Goal: Information Seeking & Learning: Compare options

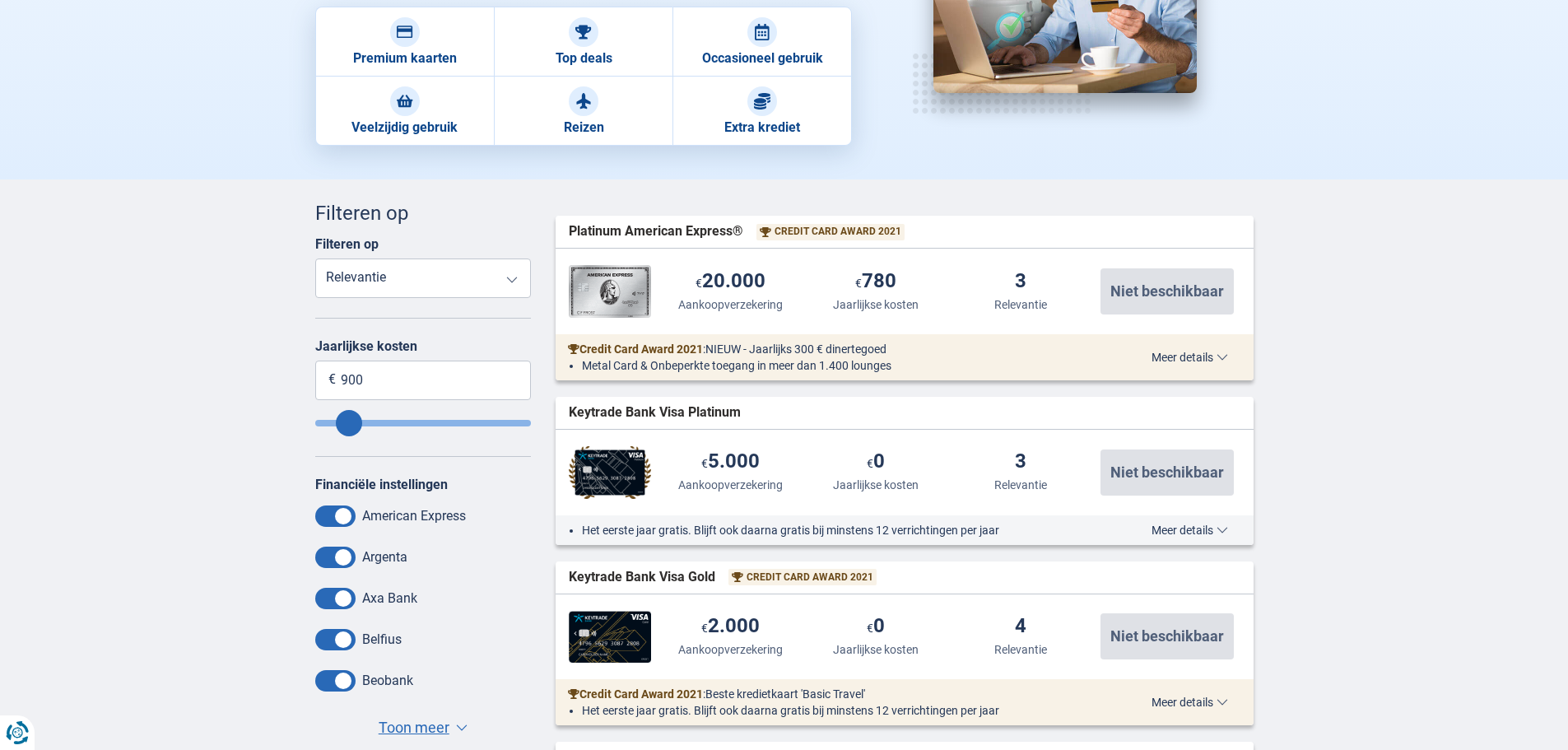
scroll to position [412, 0]
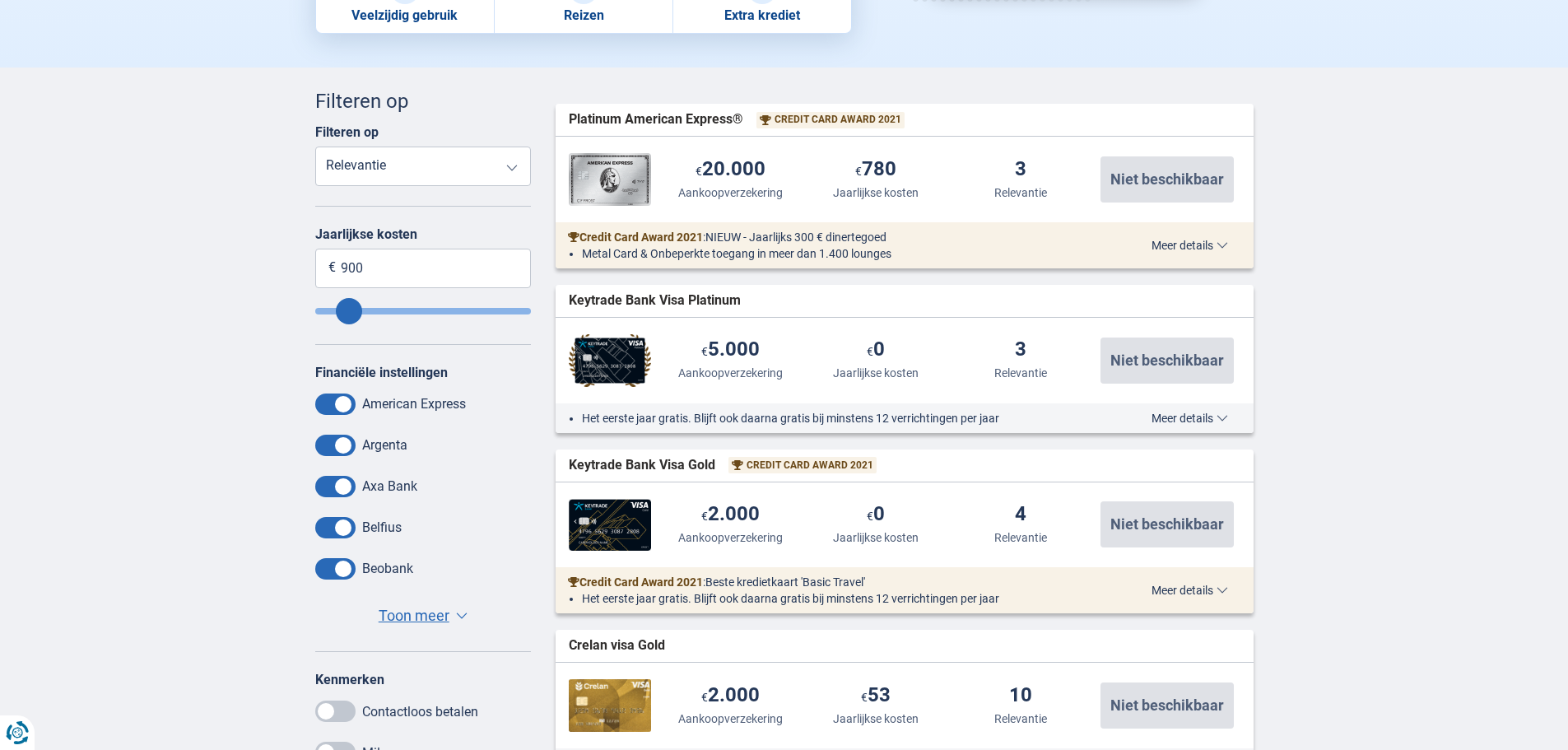
click at [1161, 415] on span "Meer details" at bounding box center [1189, 419] width 76 height 12
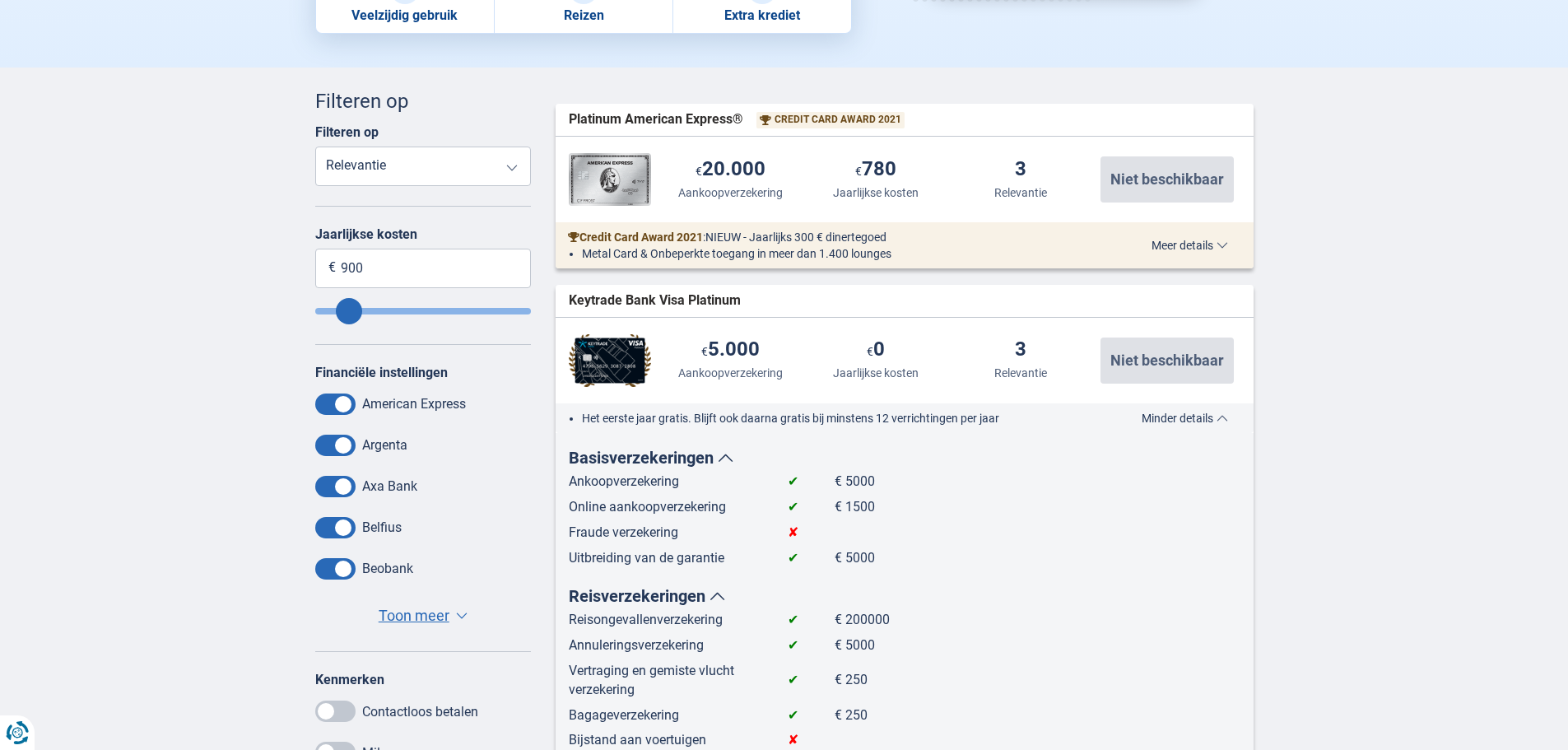
click at [757, 318] on div "€ 200.000 Reisongevallenverzekering € 5.000 Aankoopverzekering € 0 Jaarlijkse k…" at bounding box center [905, 360] width 698 height 85
click at [660, 293] on span "Keytrade Bank Visa Platinum" at bounding box center [655, 301] width 172 height 19
click at [1175, 416] on span "Minder details" at bounding box center [1184, 419] width 86 height 12
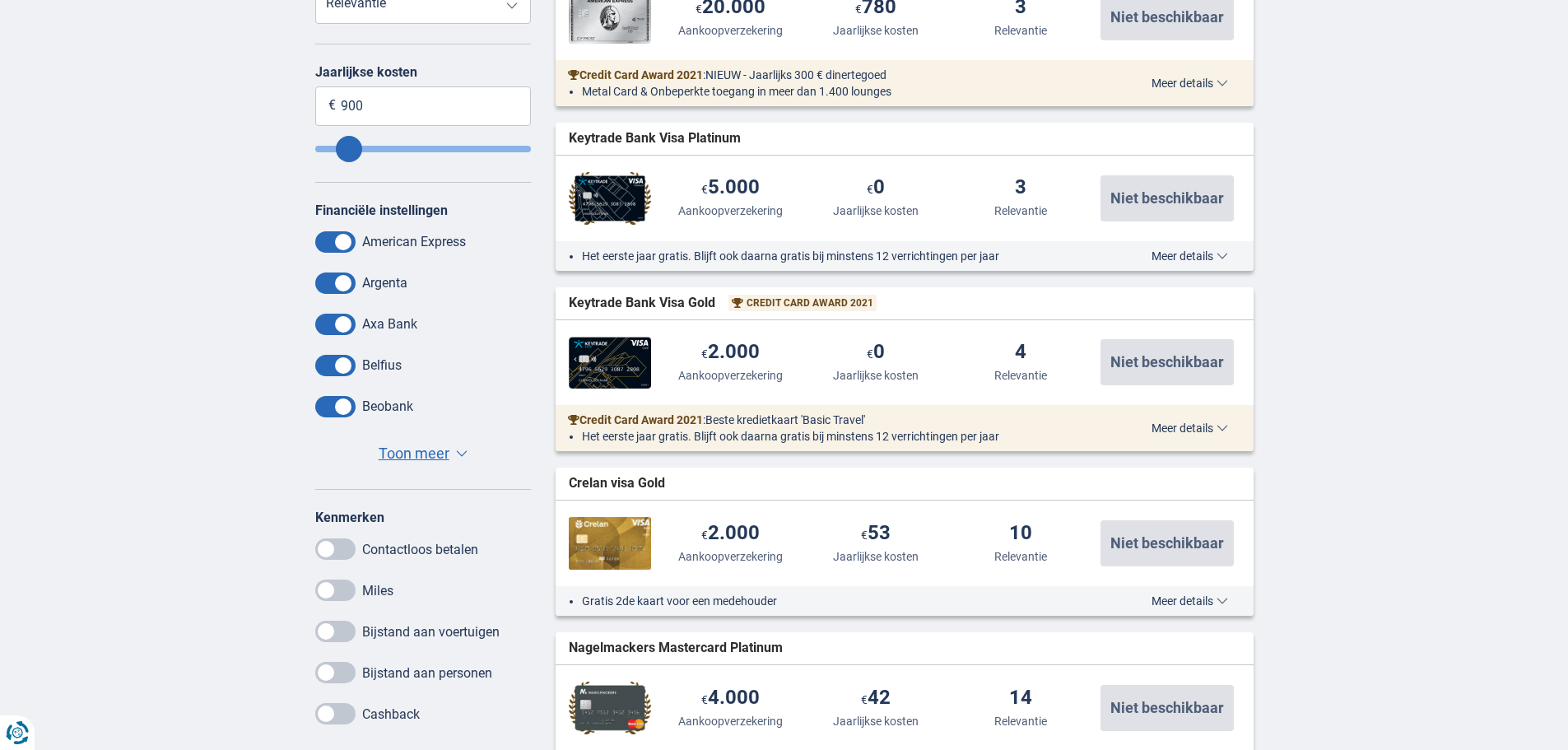
scroll to position [659, 0]
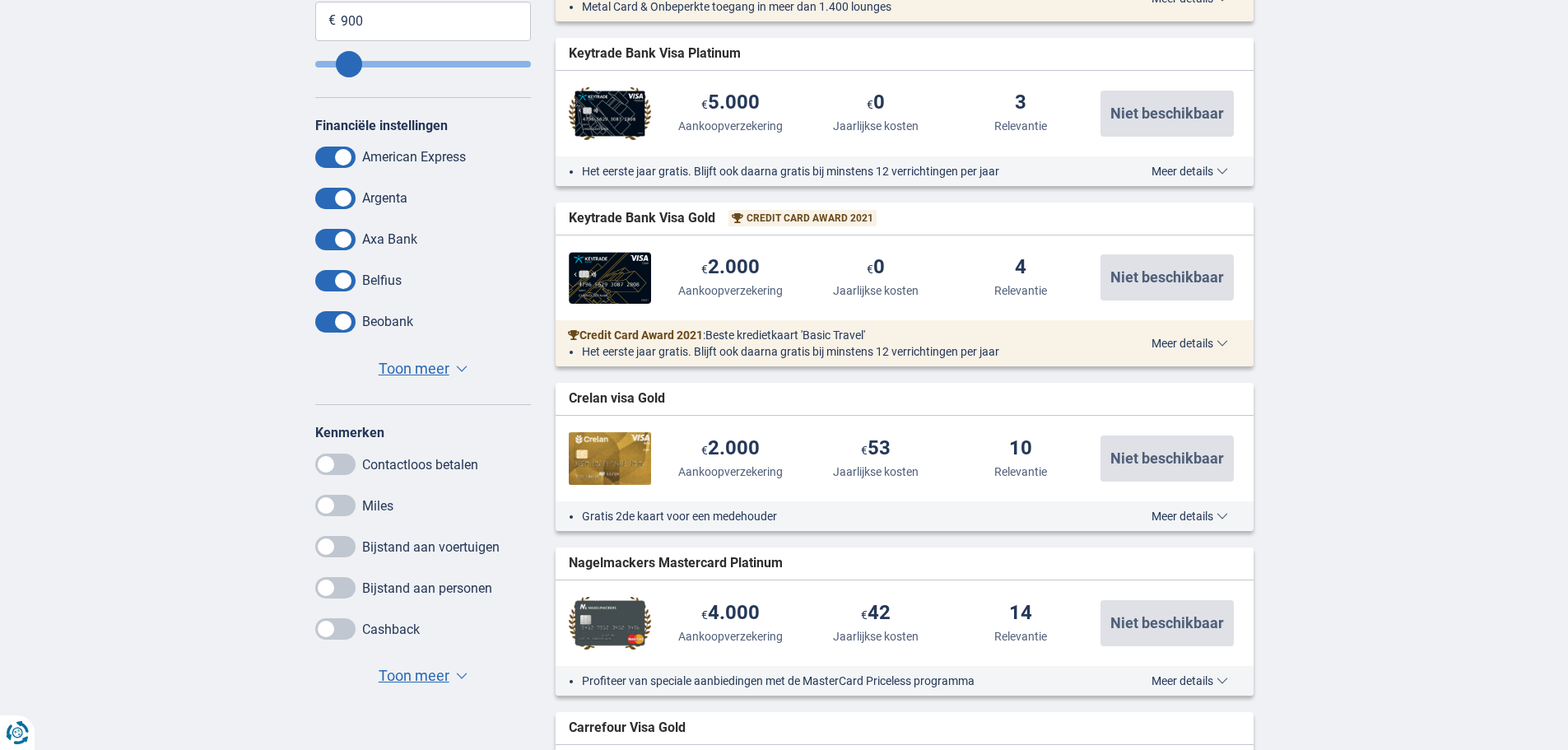
click at [410, 361] on span "Toon meer" at bounding box center [413, 369] width 70 height 22
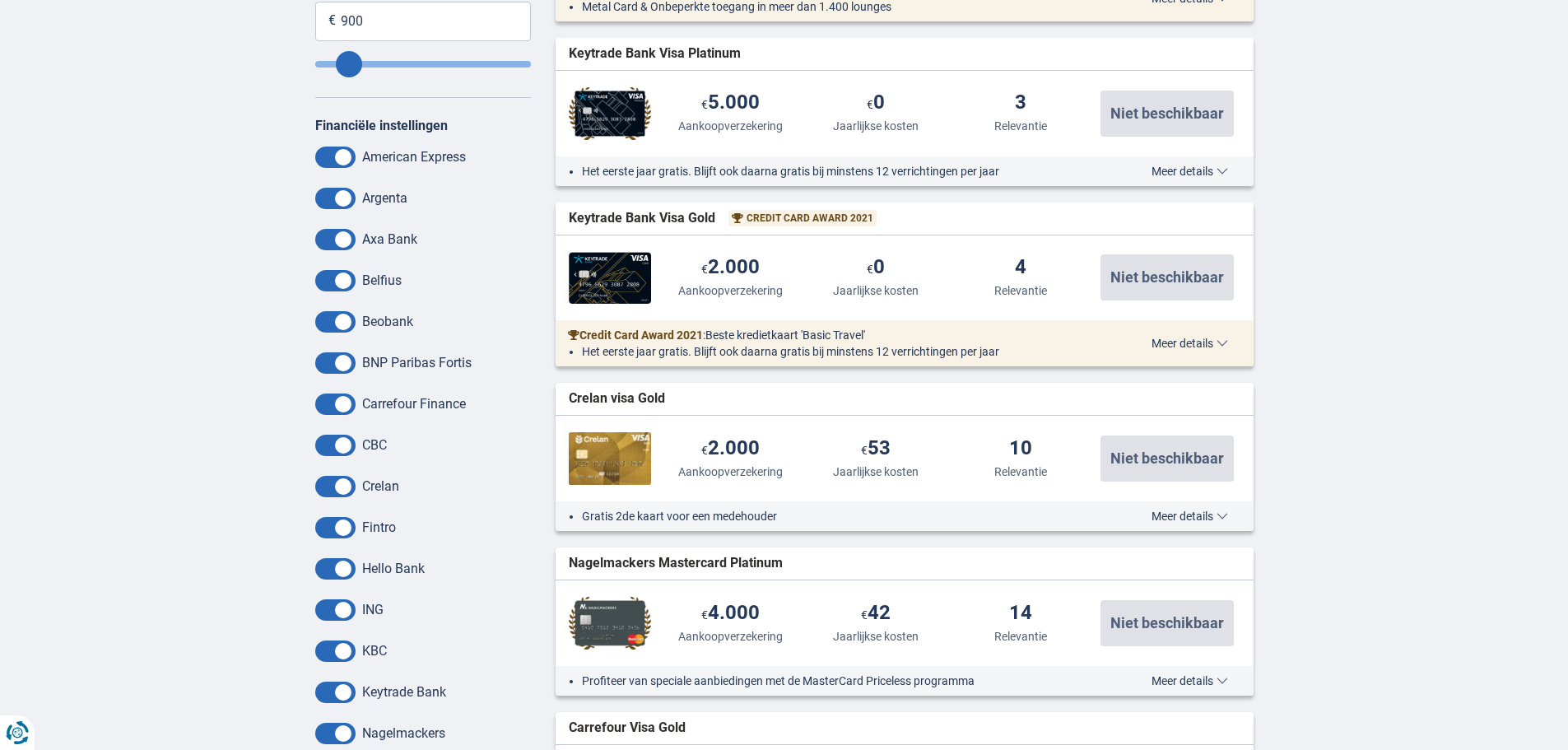
click at [335, 199] on span at bounding box center [335, 199] width 41 height 22
click at [0, 0] on input "checkbox" at bounding box center [0, 0] width 0 height 0
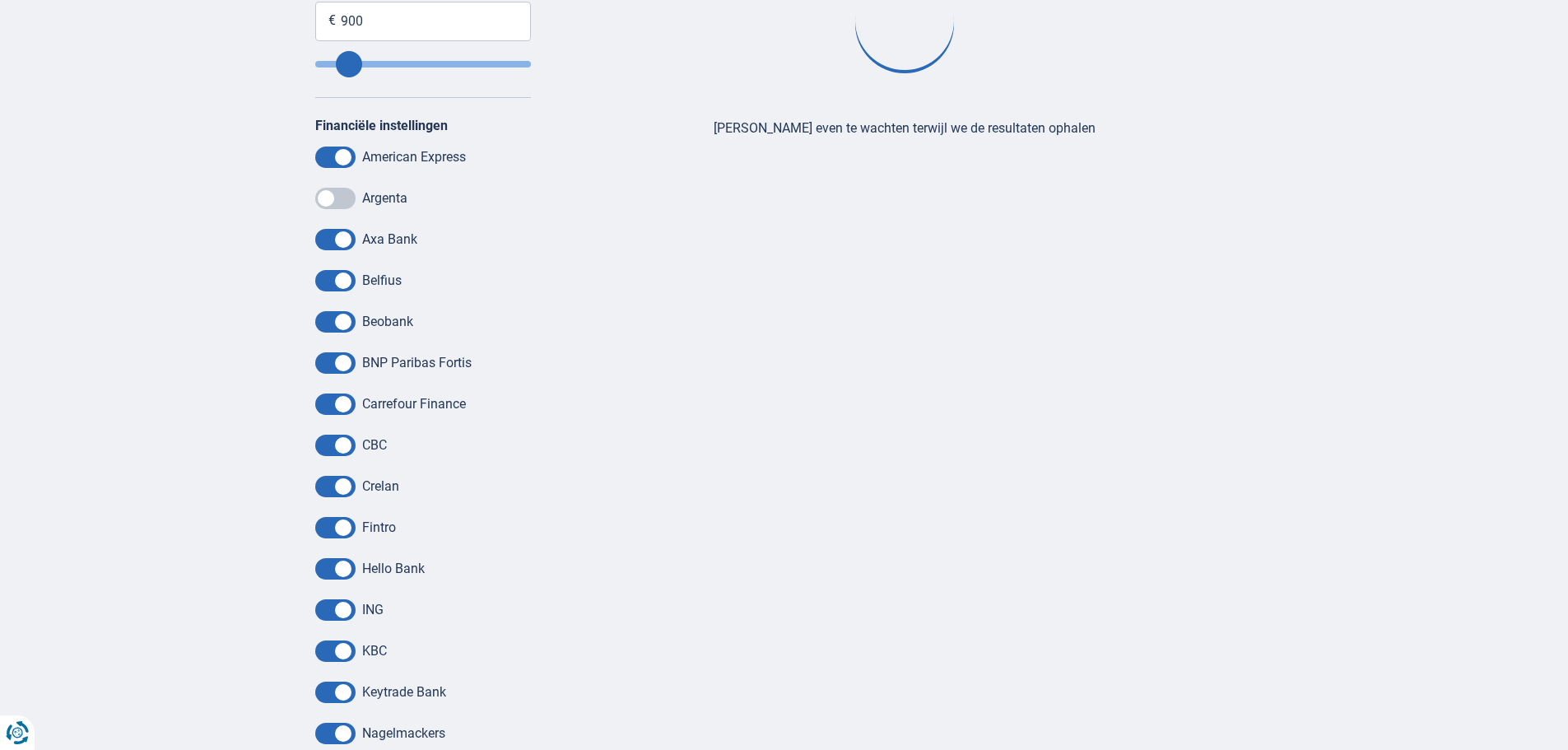
click at [336, 242] on span at bounding box center [335, 240] width 41 height 22
click at [0, 0] on input "checkbox" at bounding box center [0, 0] width 0 height 0
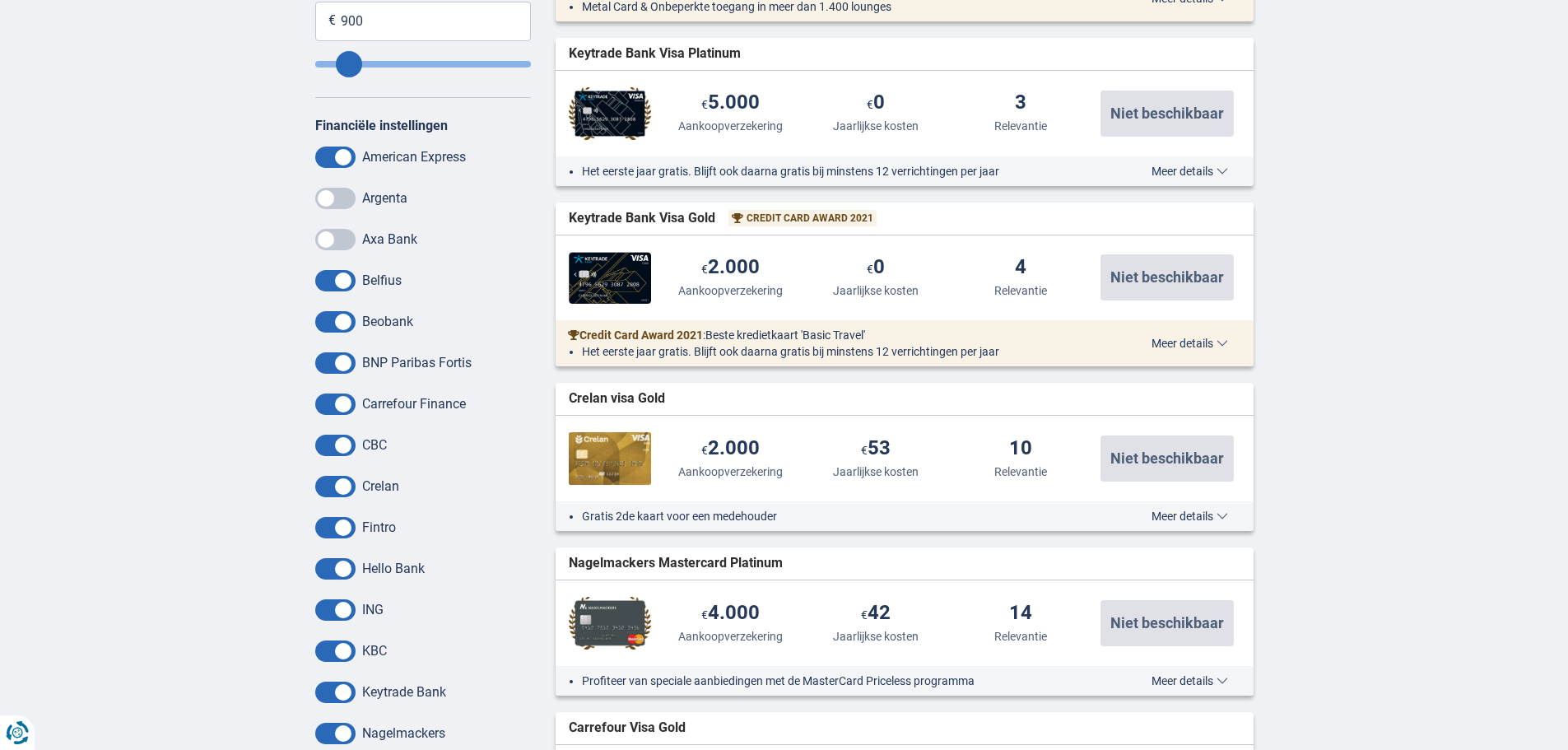
click at [331, 280] on span at bounding box center [335, 281] width 41 height 22
click at [0, 0] on input "checkbox" at bounding box center [0, 0] width 0 height 0
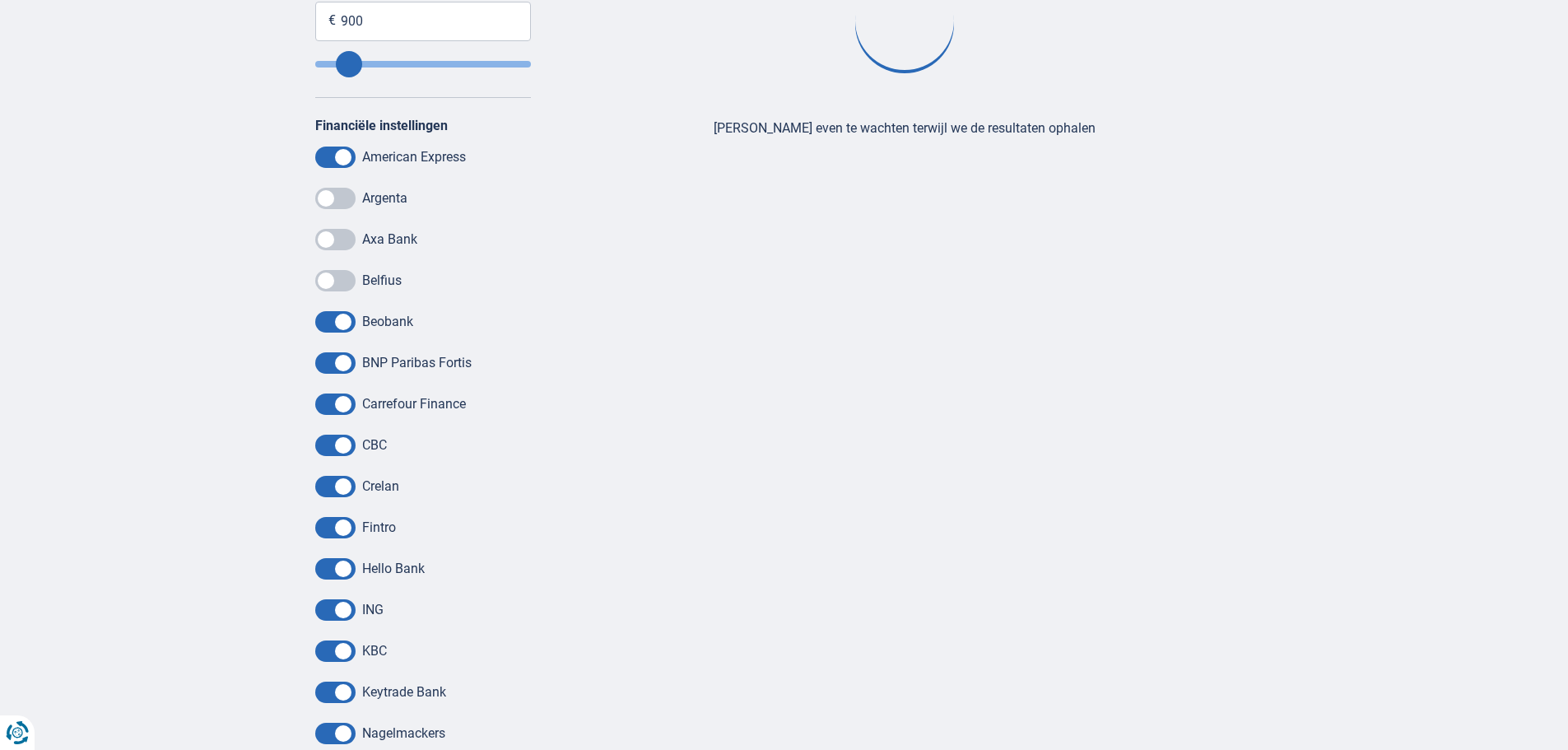
click at [331, 321] on span at bounding box center [335, 322] width 41 height 22
click at [0, 0] on input "checkbox" at bounding box center [0, 0] width 0 height 0
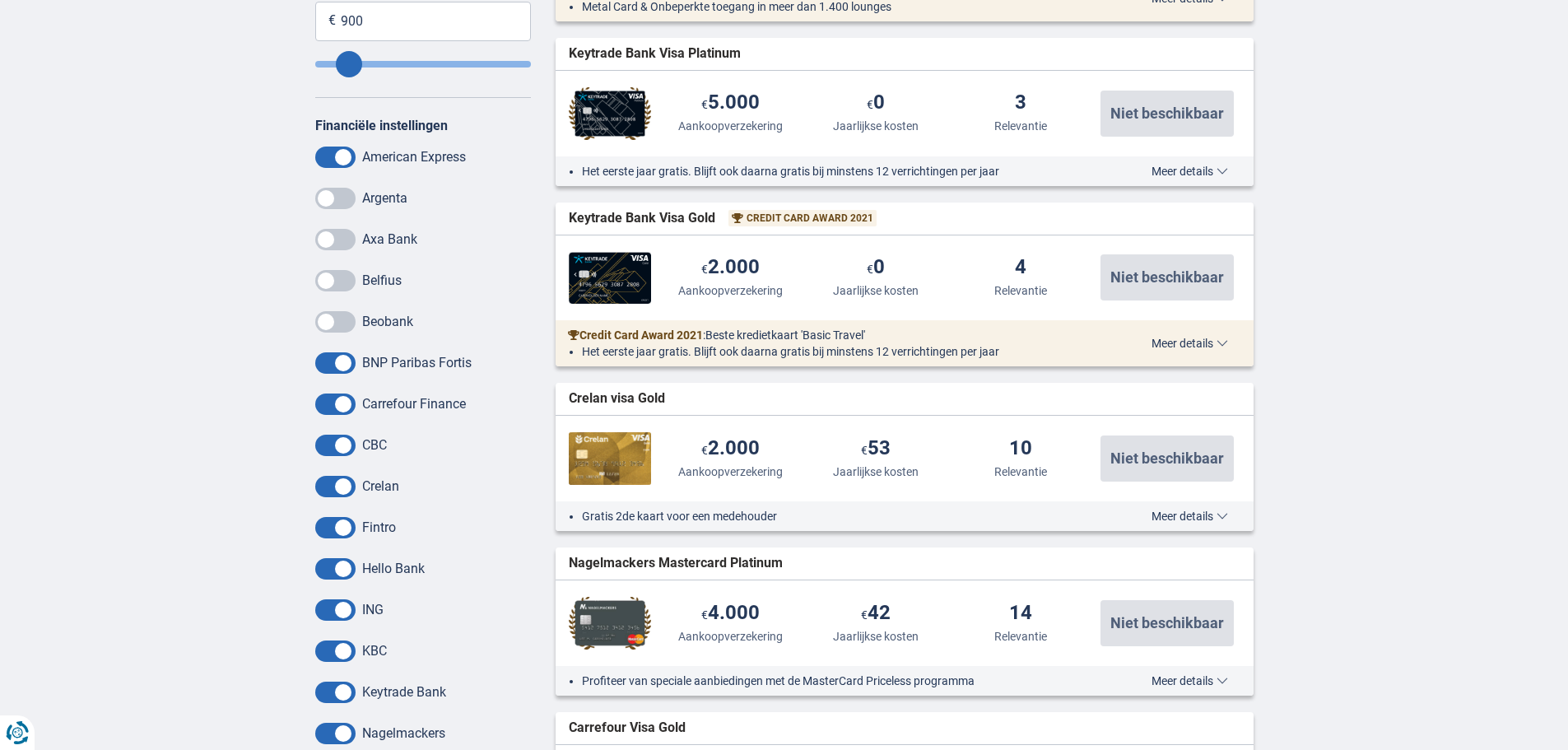
click at [328, 409] on span at bounding box center [335, 404] width 41 height 22
click at [0, 0] on input "checkbox" at bounding box center [0, 0] width 0 height 0
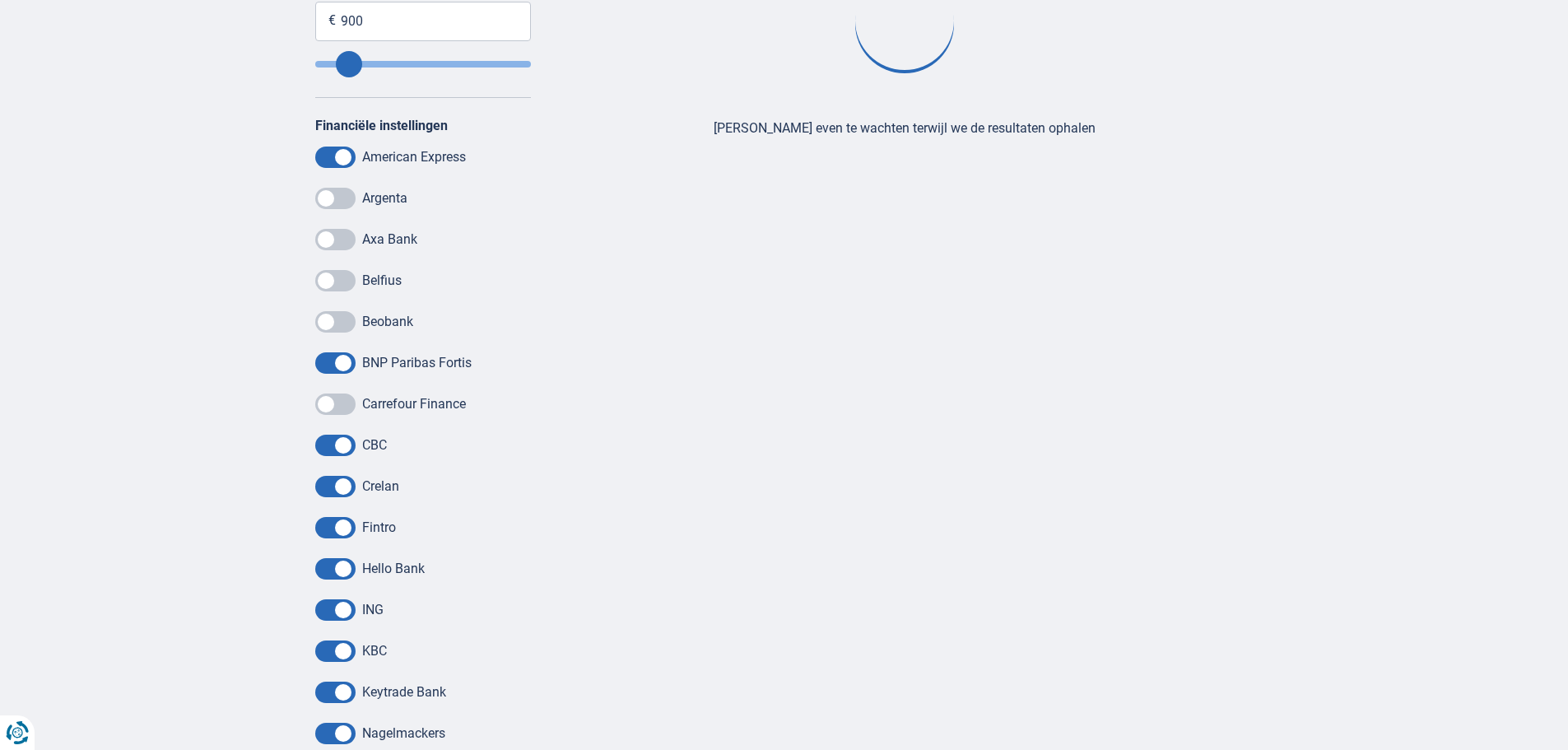
click at [331, 449] on span at bounding box center [335, 446] width 41 height 22
click at [0, 0] on input "checkbox" at bounding box center [0, 0] width 0 height 0
click at [335, 496] on span at bounding box center [335, 486] width 41 height 22
click at [0, 0] on input "checkbox" at bounding box center [0, 0] width 0 height 0
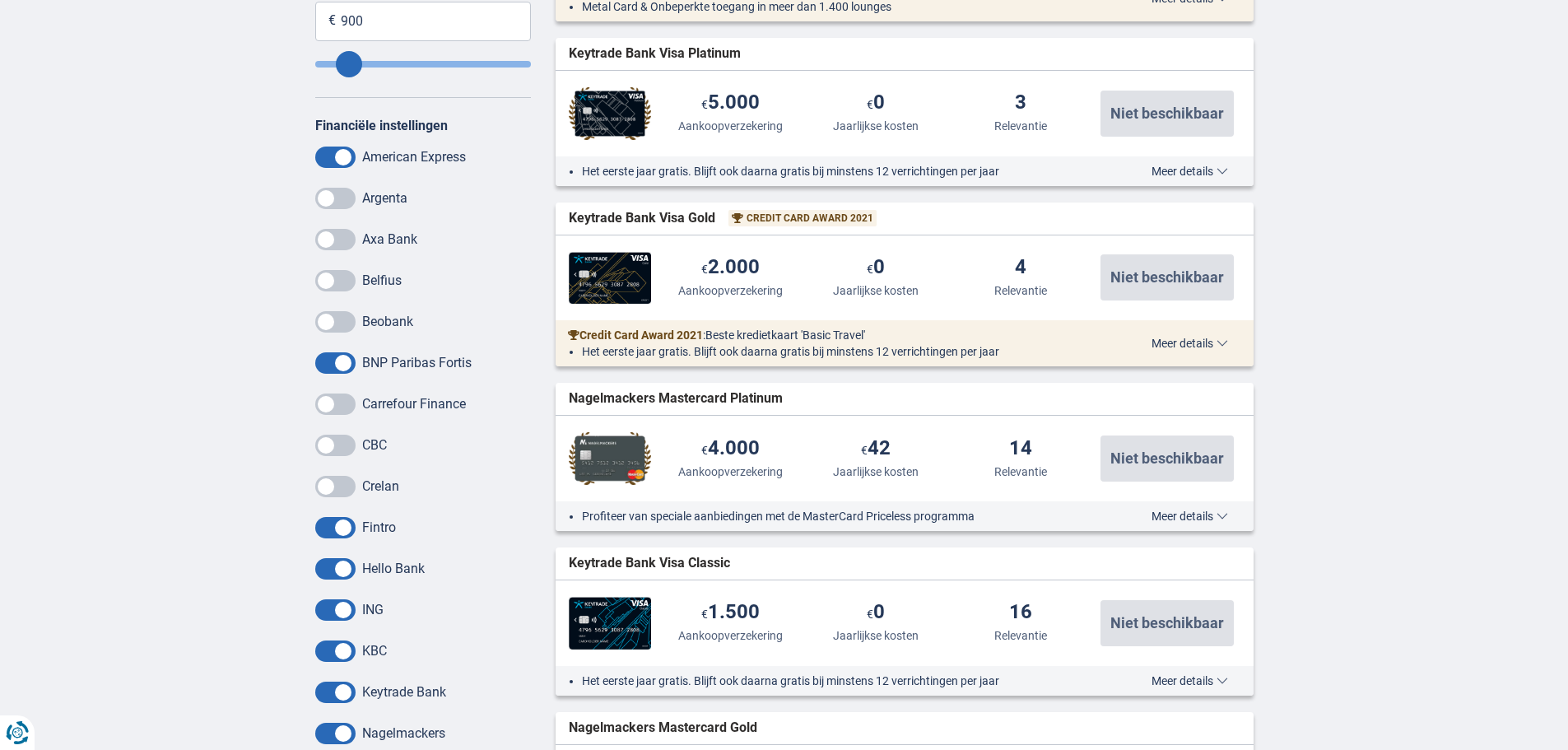
click at [331, 535] on span at bounding box center [335, 528] width 41 height 22
click at [0, 0] on input "checkbox" at bounding box center [0, 0] width 0 height 0
click at [332, 567] on span at bounding box center [335, 569] width 41 height 22
click at [0, 0] on input "checkbox" at bounding box center [0, 0] width 0 height 0
click at [329, 609] on span at bounding box center [335, 610] width 41 height 22
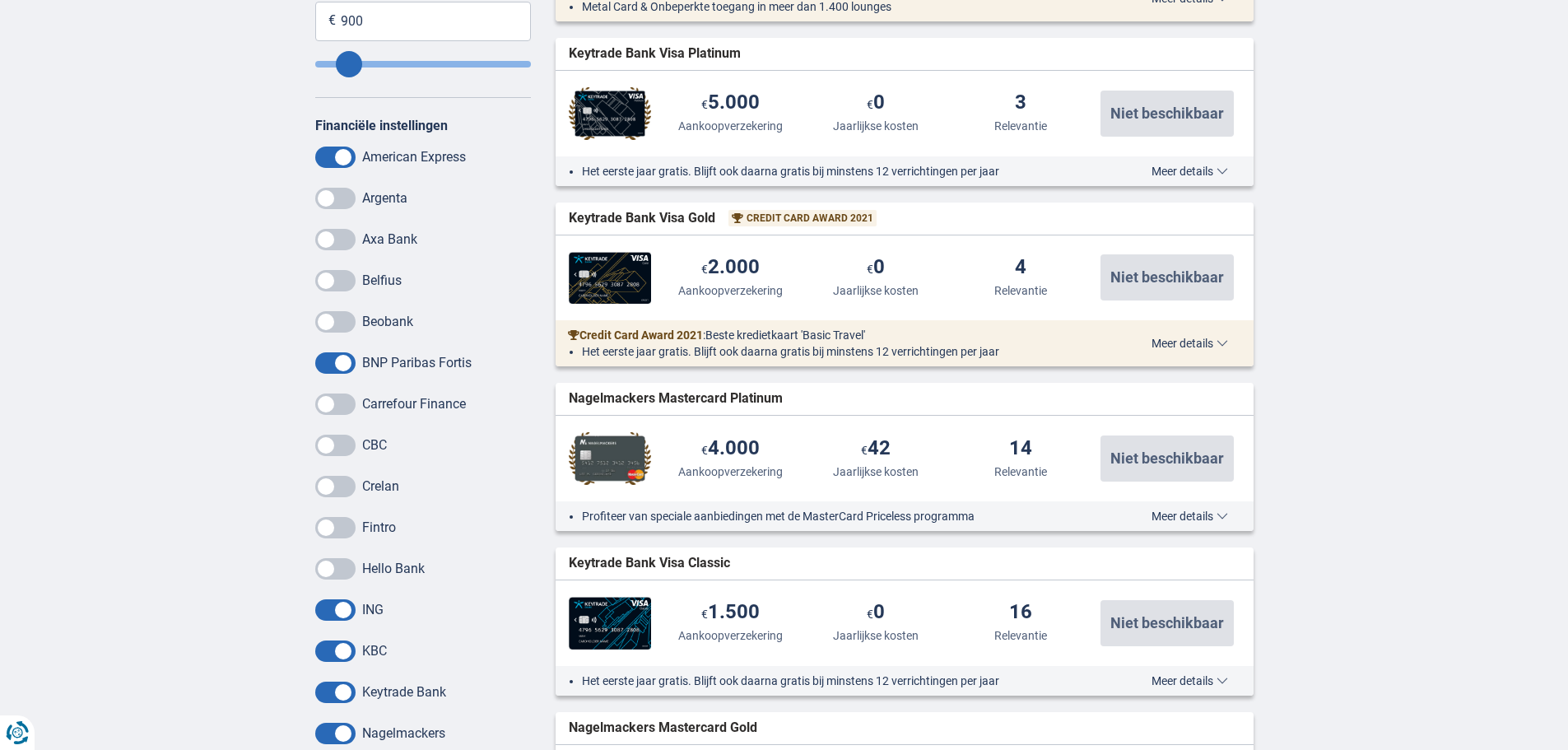
click at [0, 0] on input "checkbox" at bounding box center [0, 0] width 0 height 0
click at [330, 648] on span at bounding box center [335, 651] width 41 height 22
click at [0, 0] on input "checkbox" at bounding box center [0, 0] width 0 height 0
drag, startPoint x: 330, startPoint y: 687, endPoint x: 326, endPoint y: 712, distance: 25.3
click at [329, 687] on span at bounding box center [335, 693] width 41 height 22
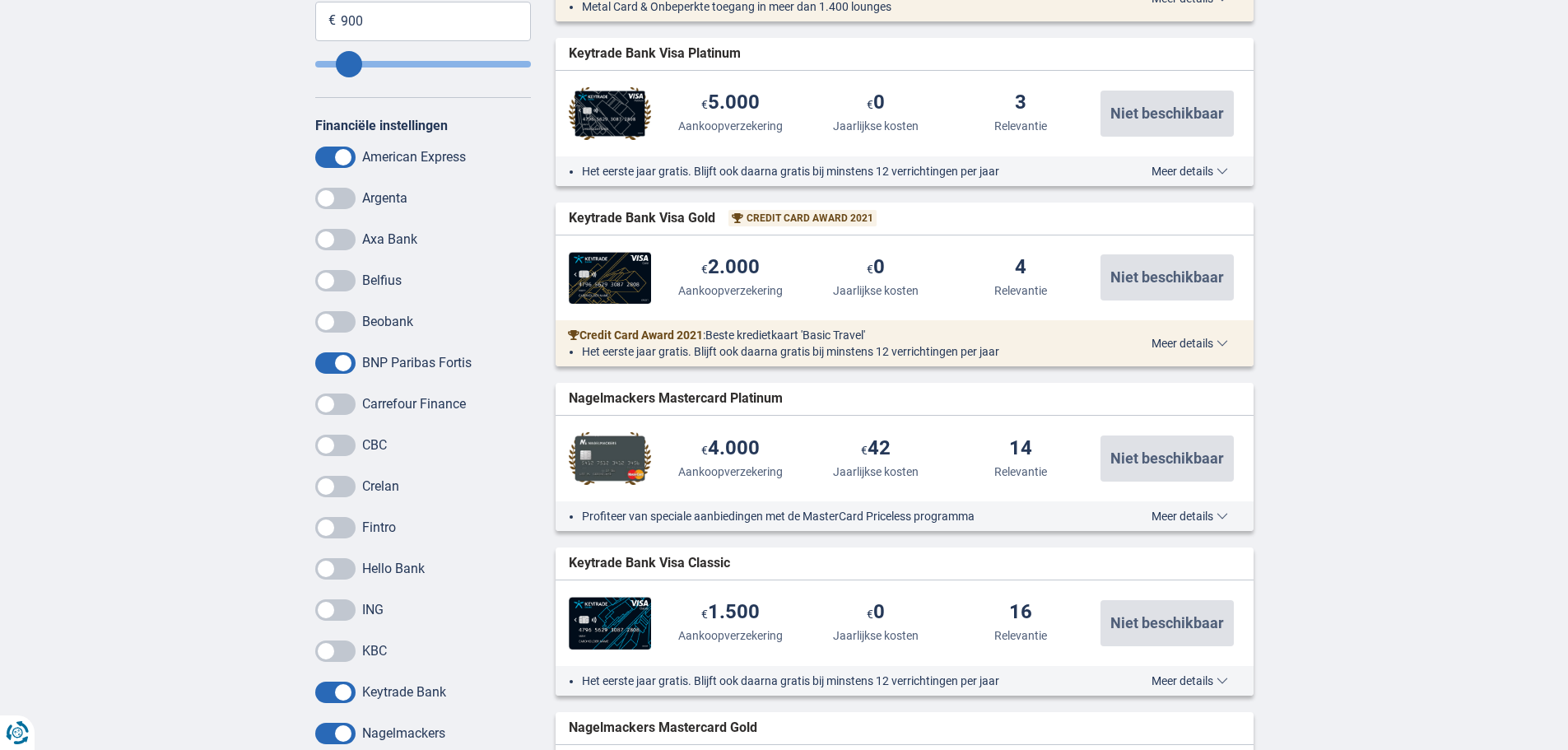
click at [0, 0] on input "checkbox" at bounding box center [0, 0] width 0 height 0
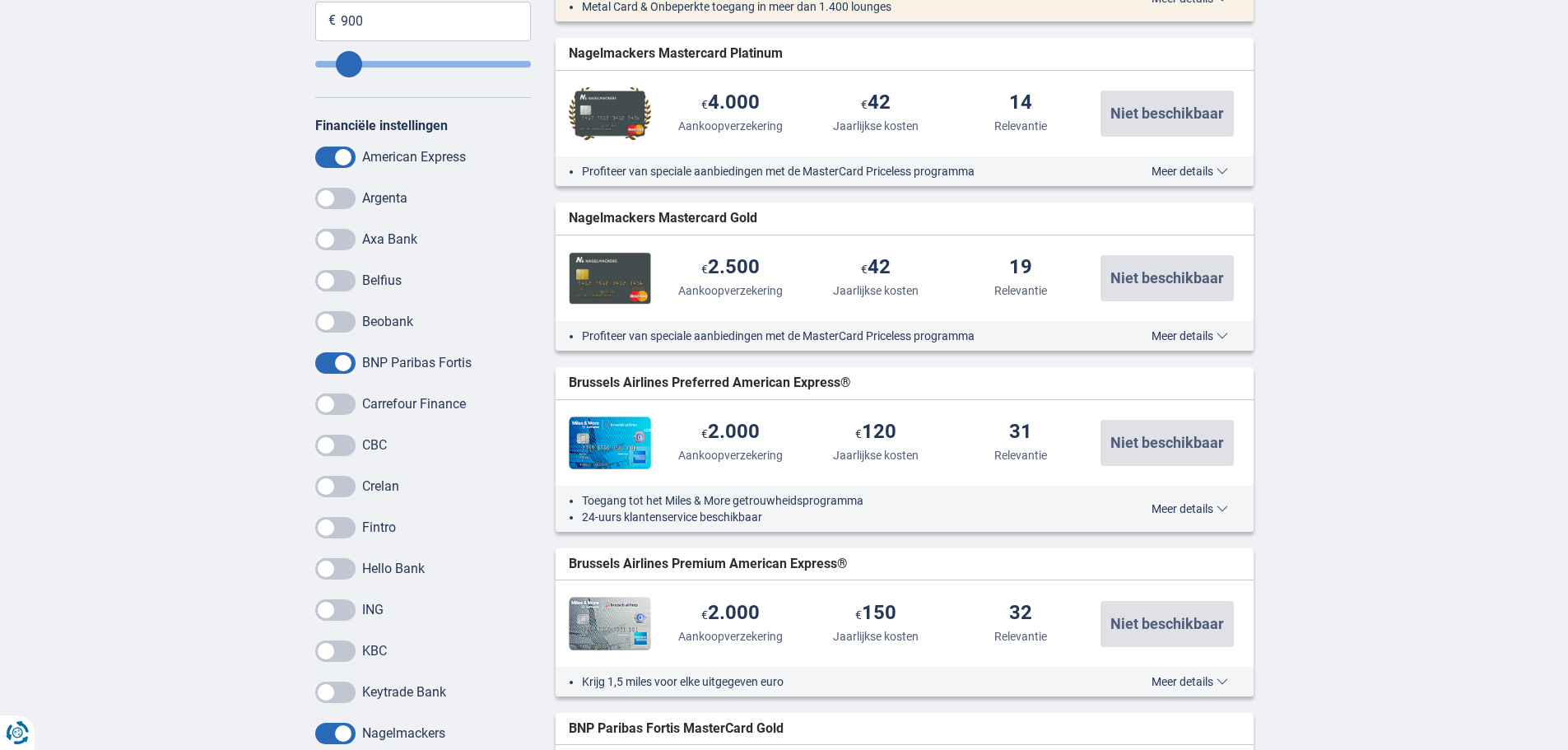
click at [328, 728] on span at bounding box center [335, 734] width 41 height 22
click at [0, 0] on input "checkbox" at bounding box center [0, 0] width 0 height 0
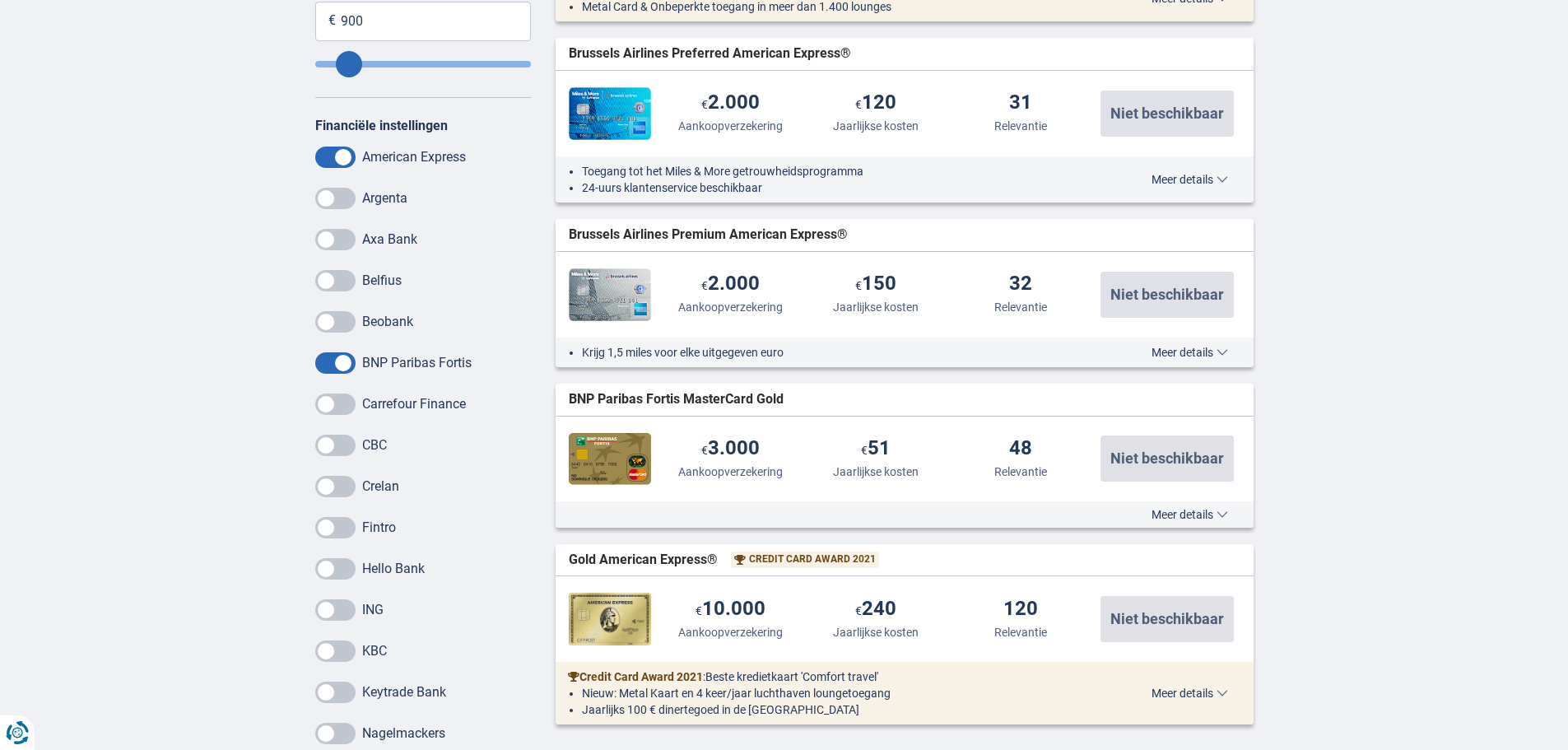
click at [1193, 514] on span "Meer details" at bounding box center [1189, 515] width 76 height 12
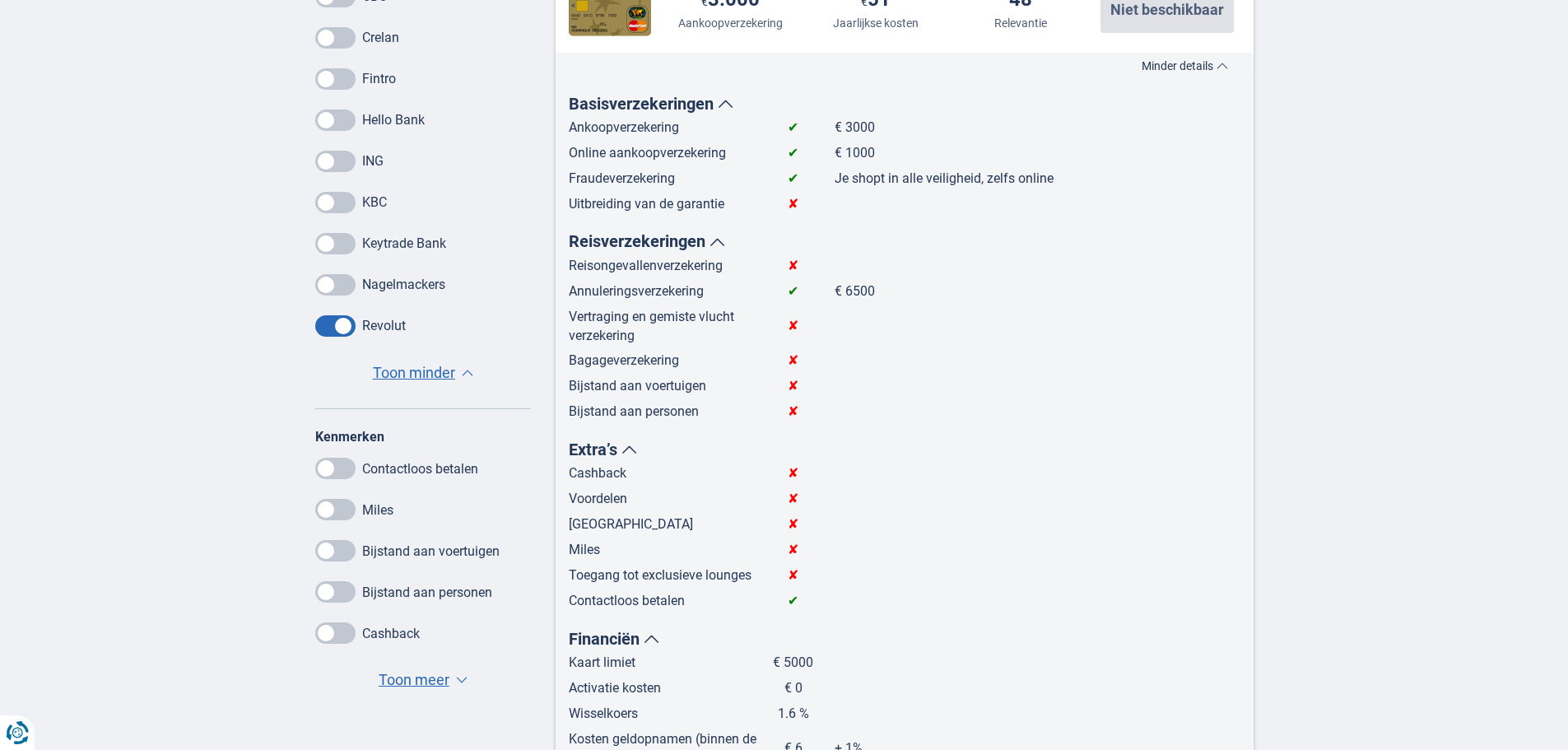
scroll to position [824, 0]
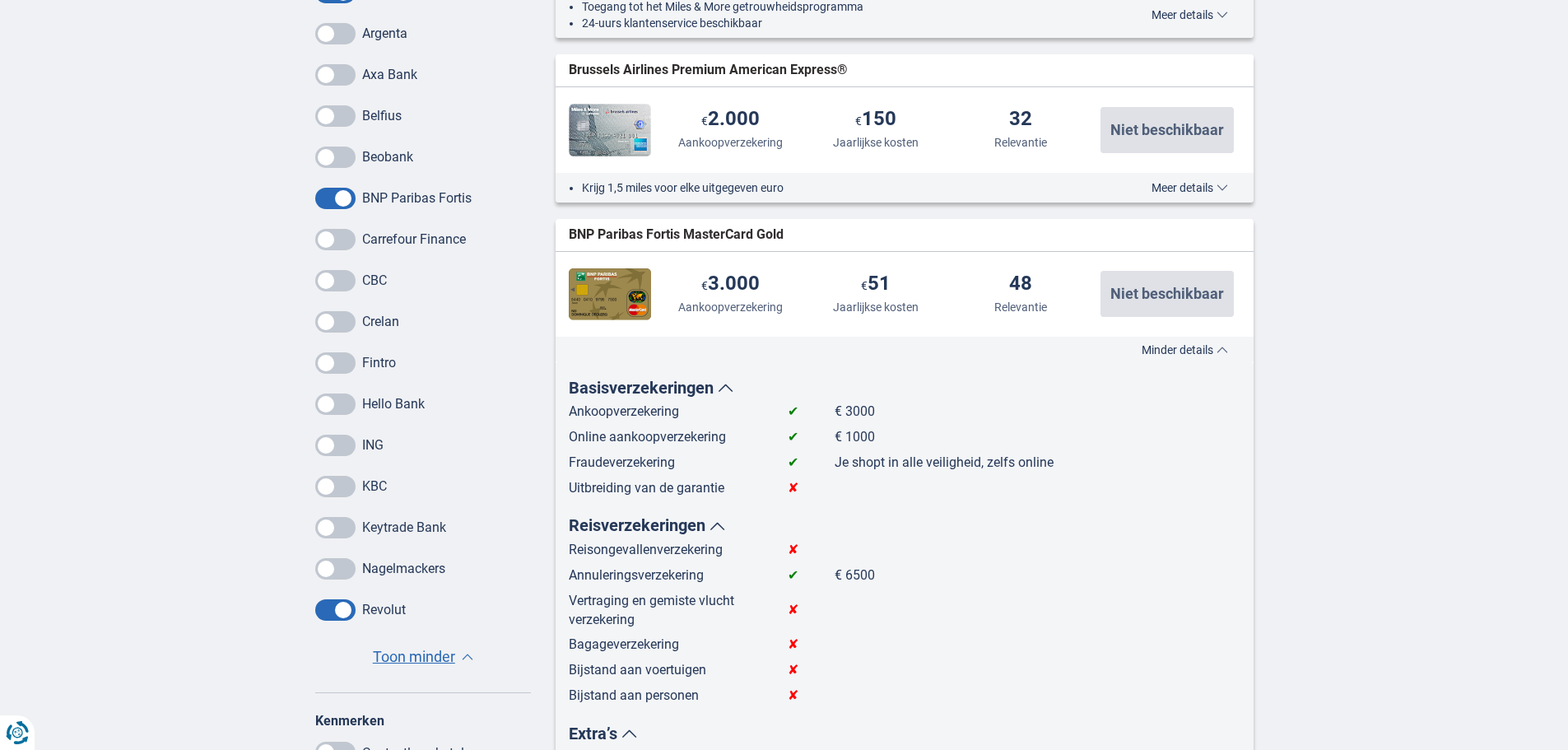
click at [759, 235] on span "BNP Paribas Fortis MasterCard Gold" at bounding box center [676, 235] width 215 height 19
click at [865, 245] on div "BNP Paribas Fortis MasterCard Gold widget.list-item.credit-card.null" at bounding box center [905, 235] width 698 height 32
click at [1165, 353] on span "Minder details" at bounding box center [1184, 350] width 86 height 12
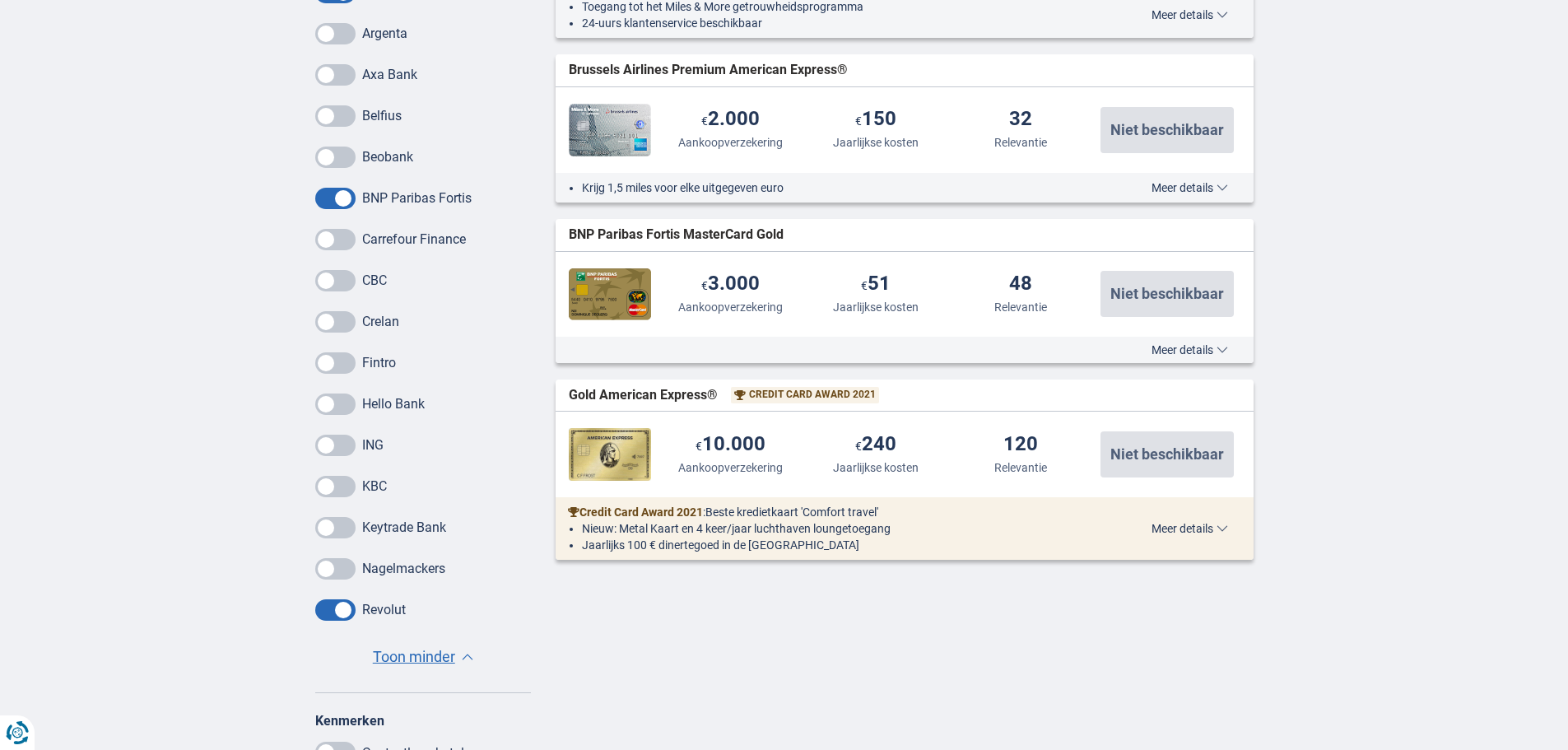
click at [1196, 539] on div "Credit Card Award 2021 : Beste kredietkaart 'Comfort travel' Nieuw: Metal Kaart…" at bounding box center [905, 529] width 698 height 63
click at [1197, 527] on span "Meer details" at bounding box center [1189, 529] width 76 height 12
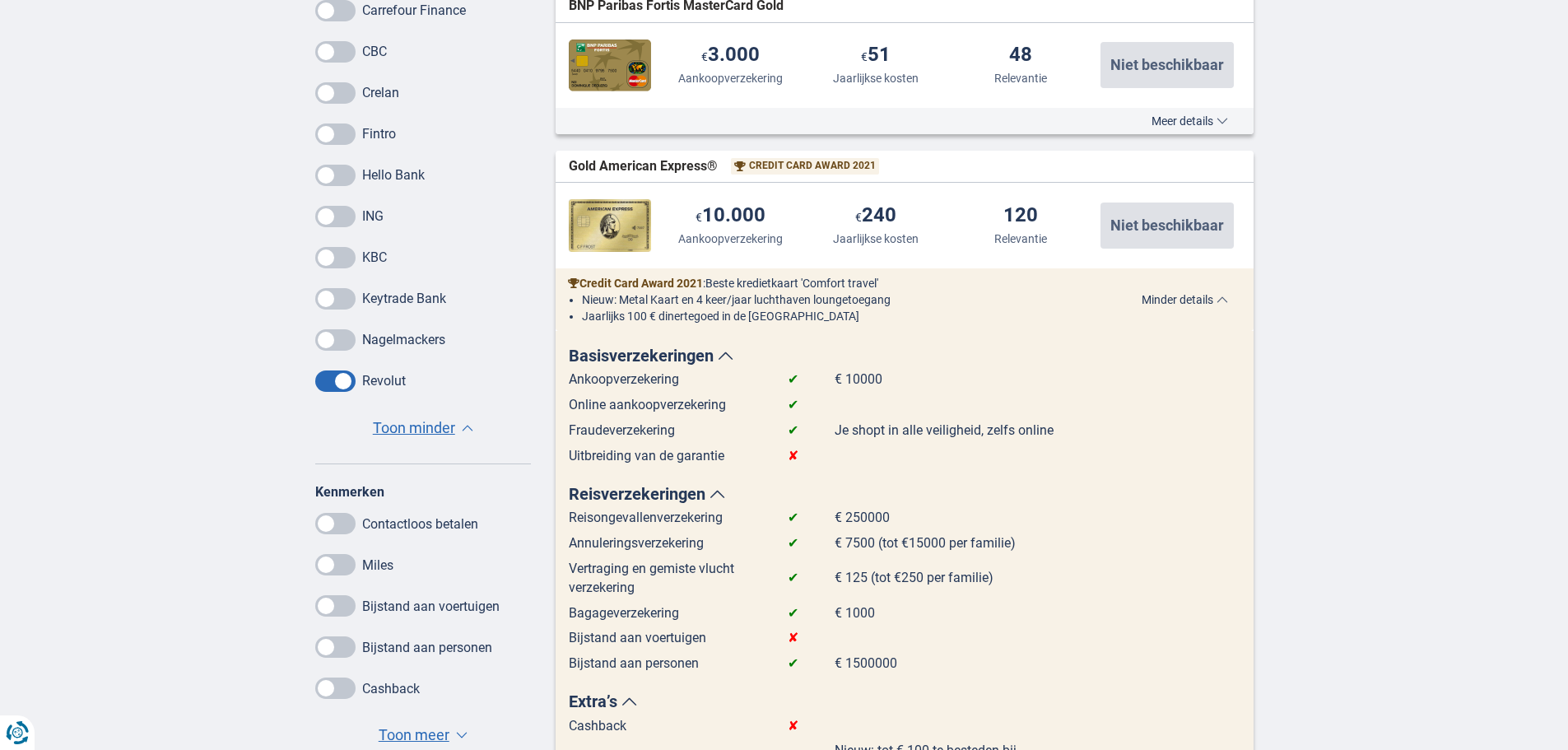
scroll to position [1071, 0]
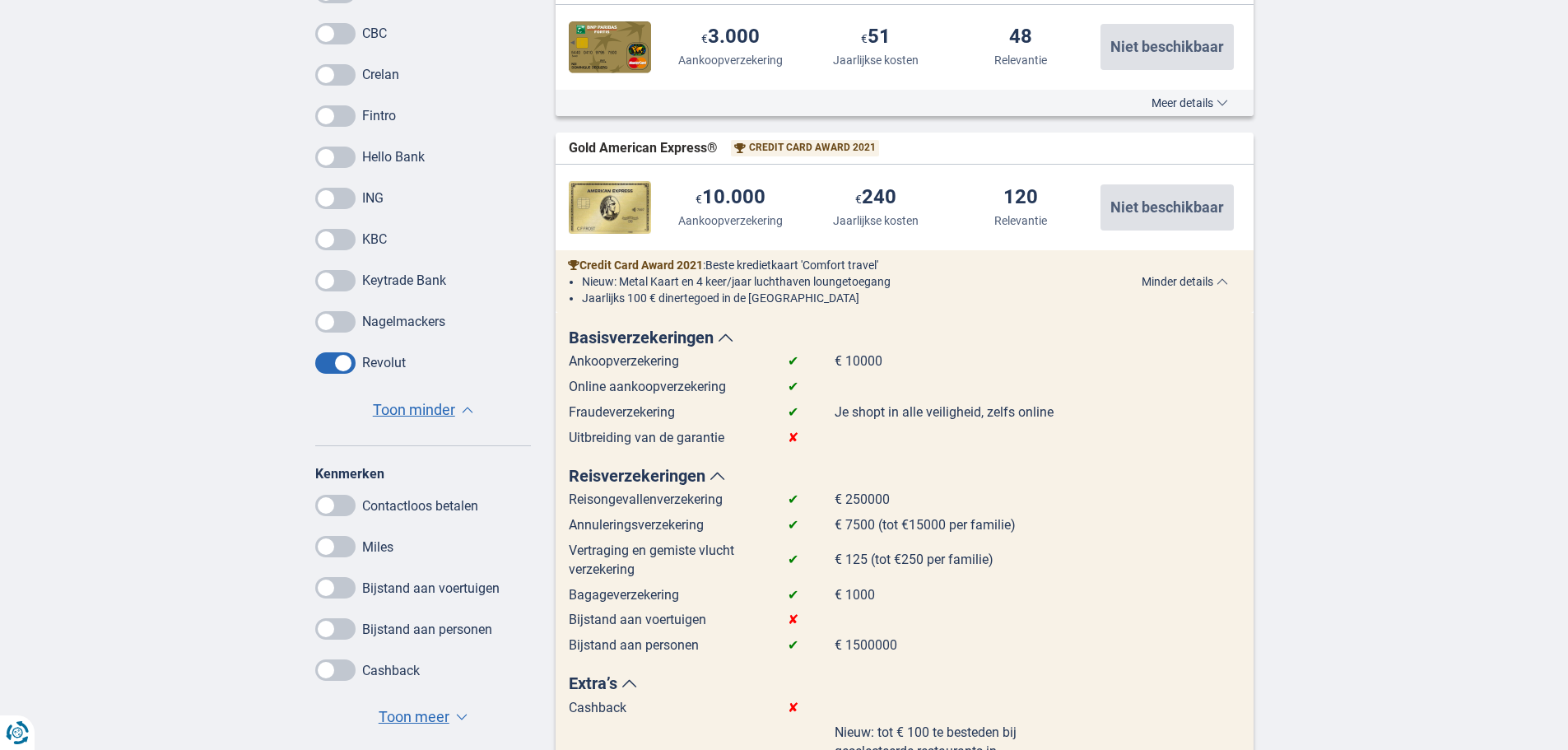
click at [866, 496] on td "€ 250000" at bounding box center [955, 503] width 241 height 26
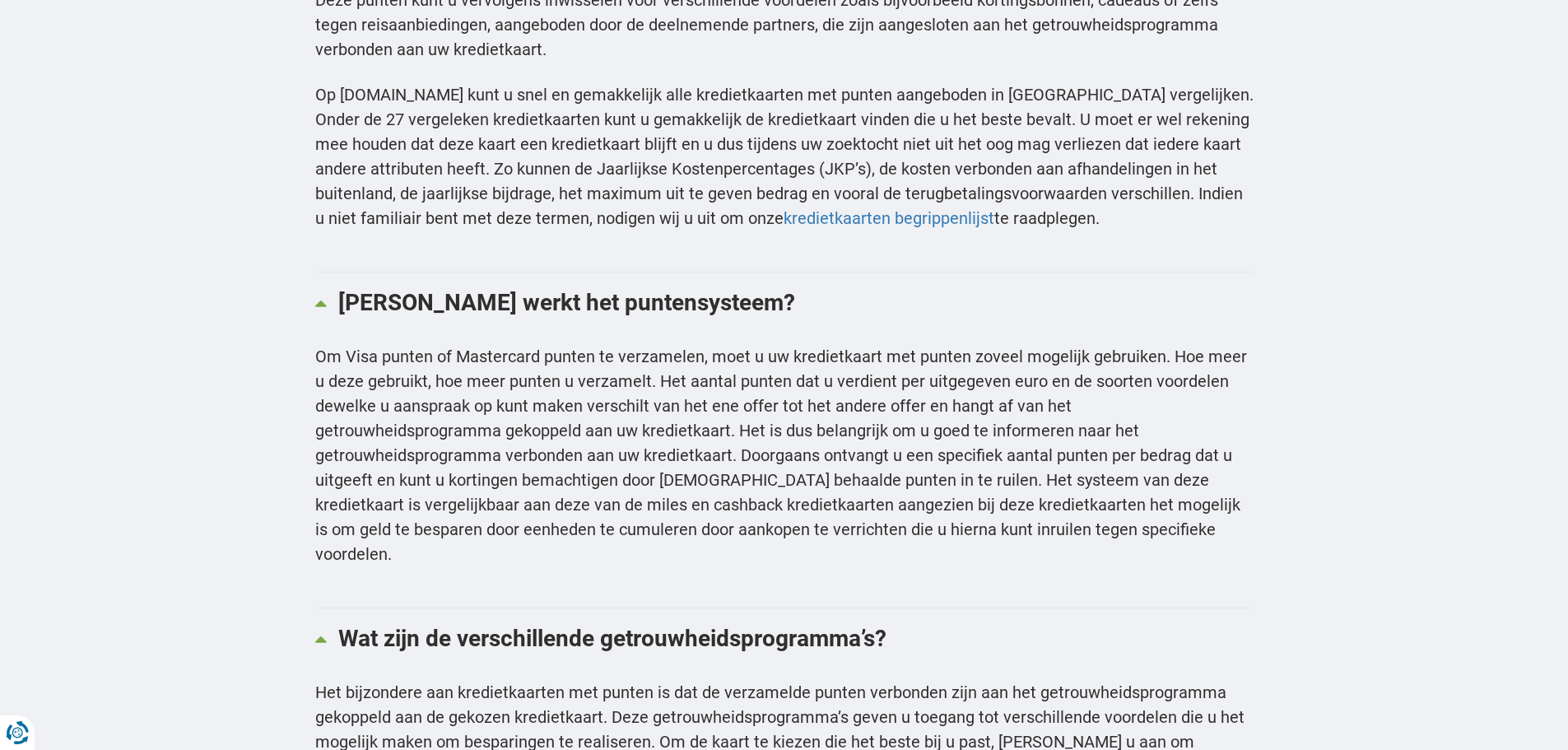
scroll to position [2800, 0]
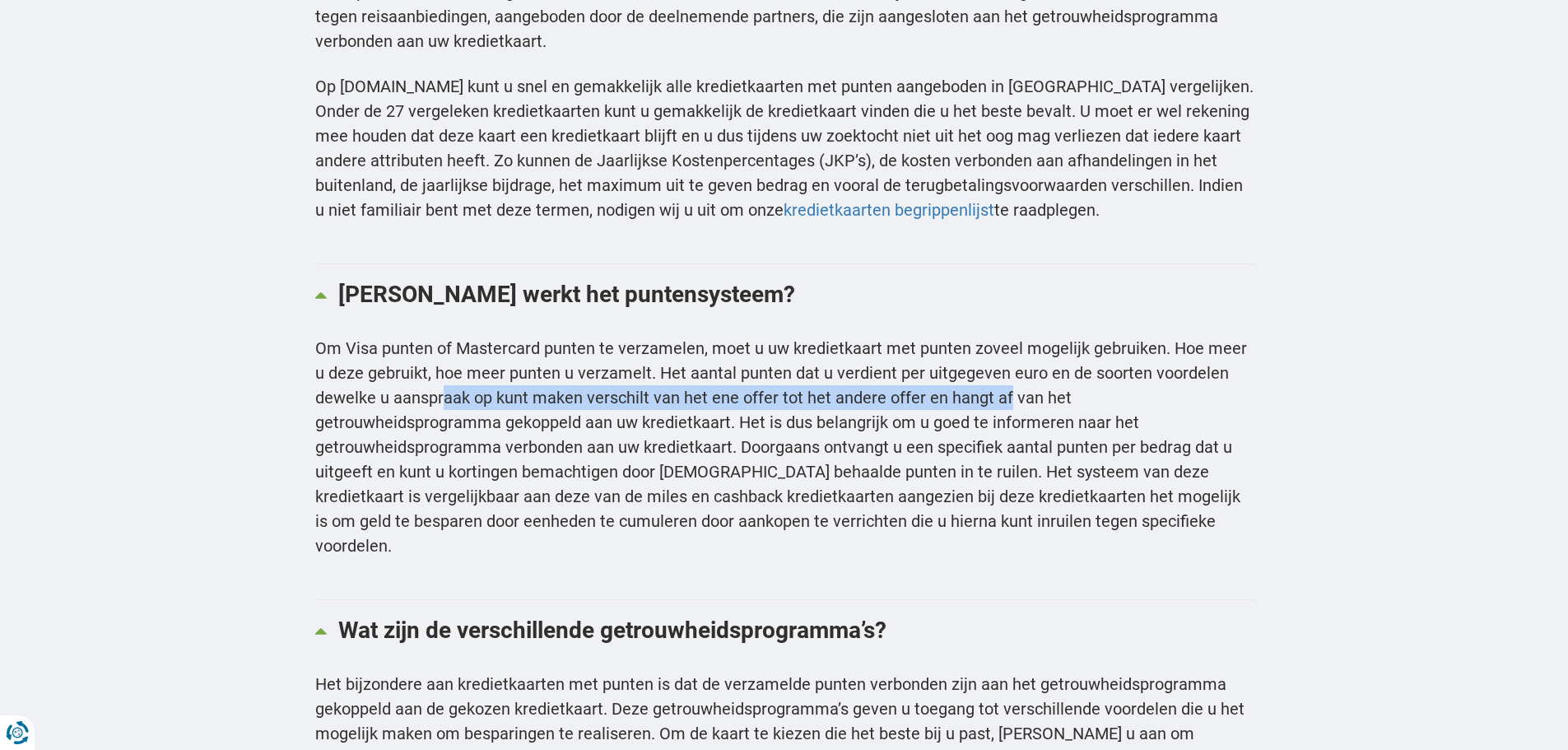
drag, startPoint x: 443, startPoint y: 359, endPoint x: 1005, endPoint y: 365, distance: 562.0
click at [1005, 365] on p "Om Visa punten of Mastercard punten te verzamelen, moet u uw kredietkaart met p…" at bounding box center [784, 447] width 938 height 222
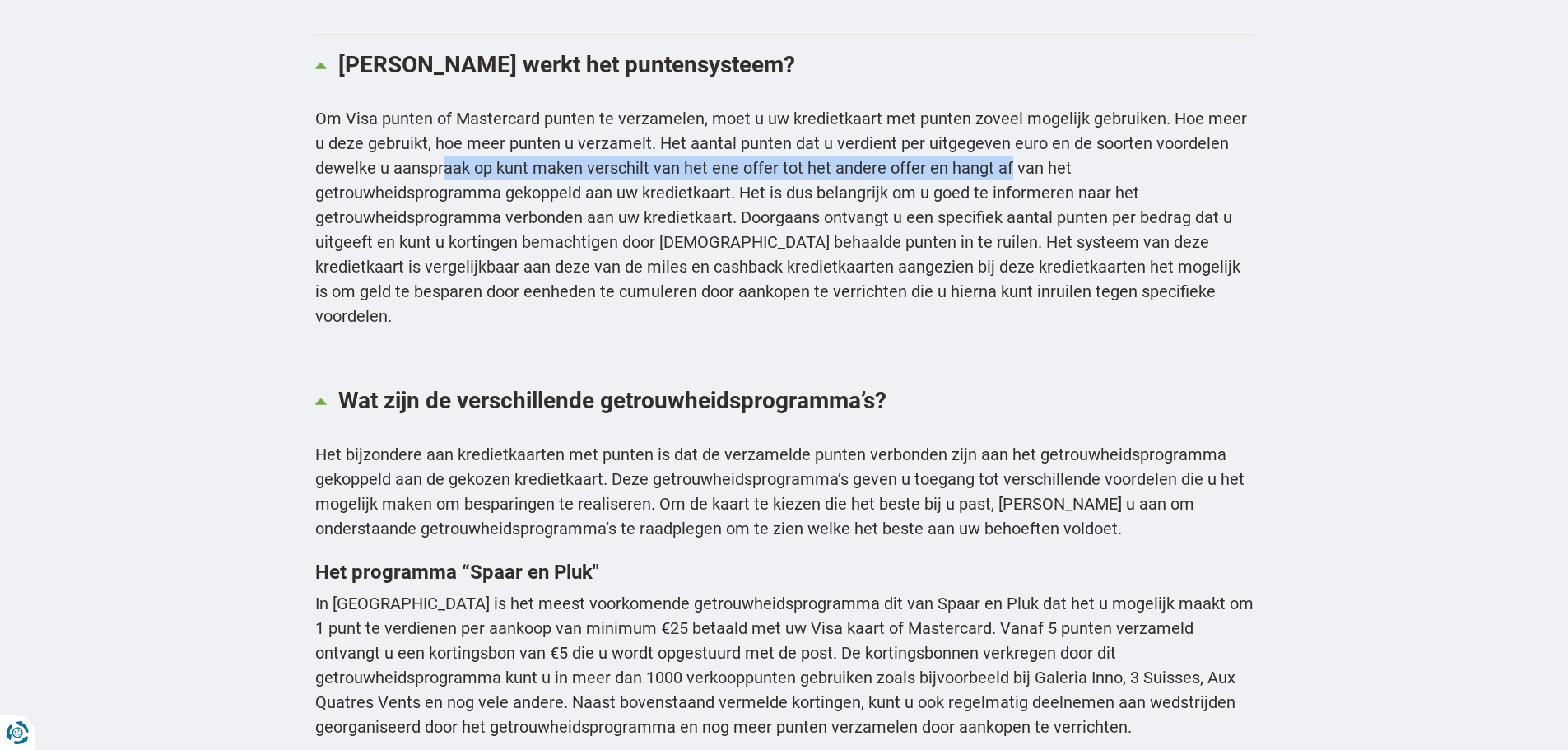
scroll to position [3129, 0]
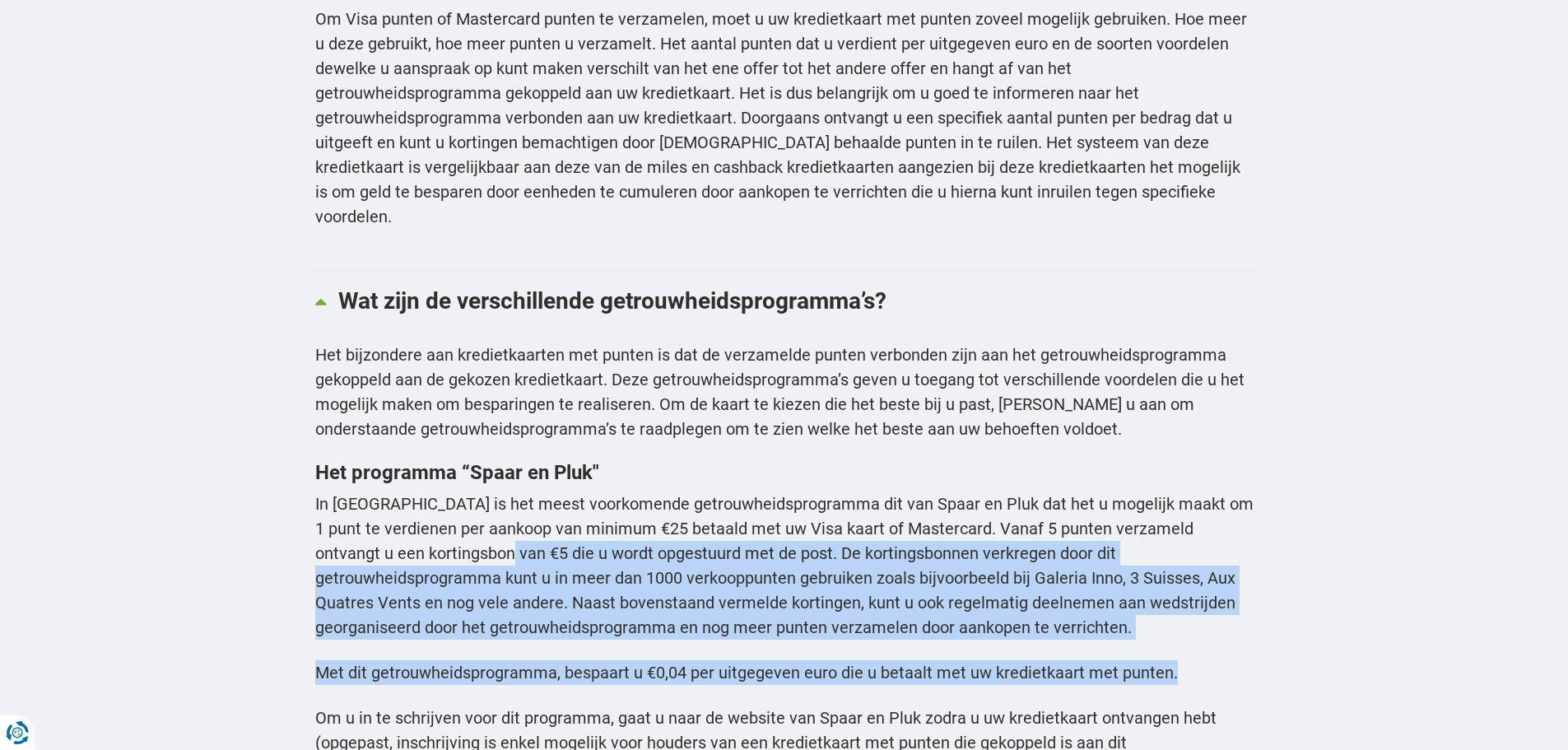
drag, startPoint x: 493, startPoint y: 489, endPoint x: 1189, endPoint y: 587, distance: 702.9
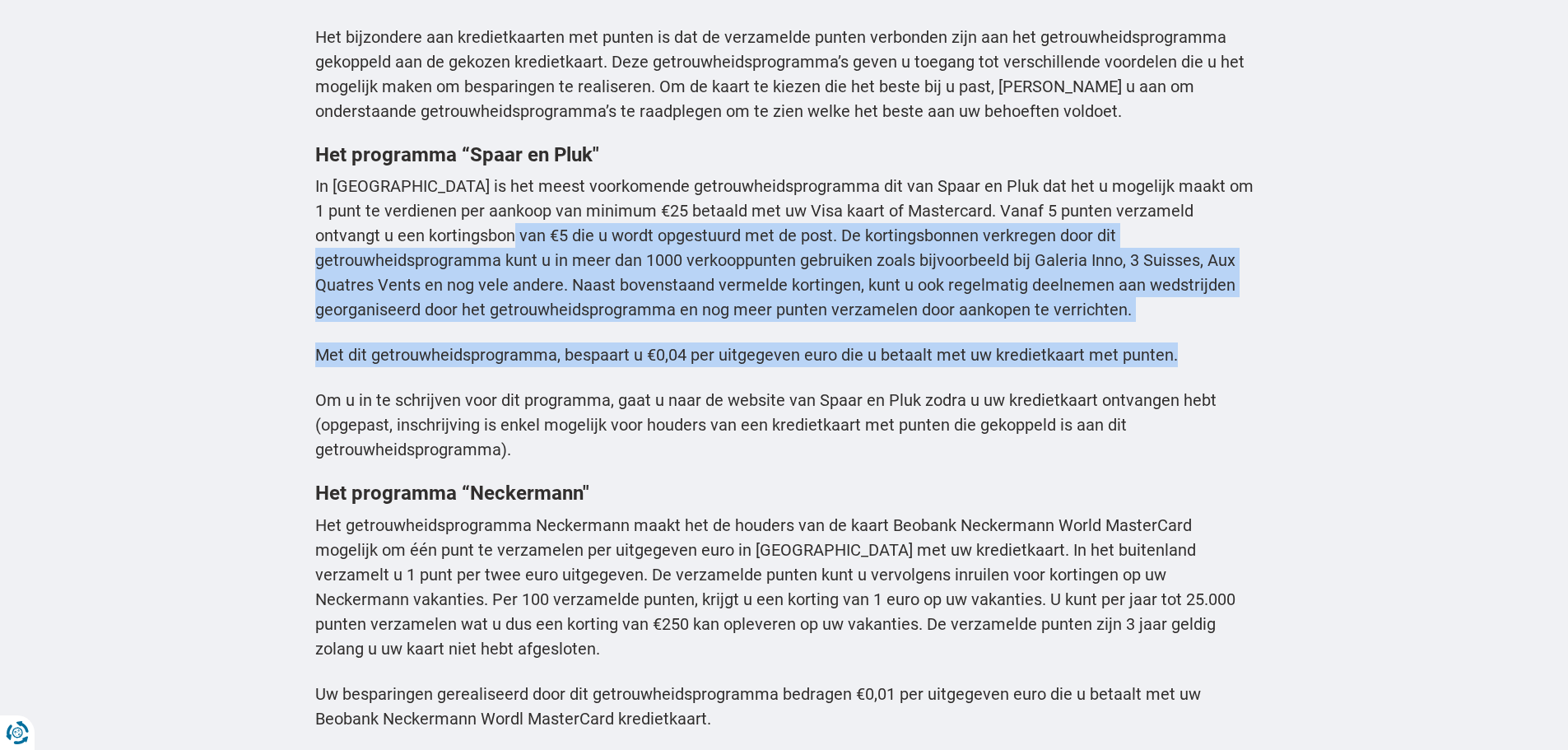
scroll to position [3459, 0]
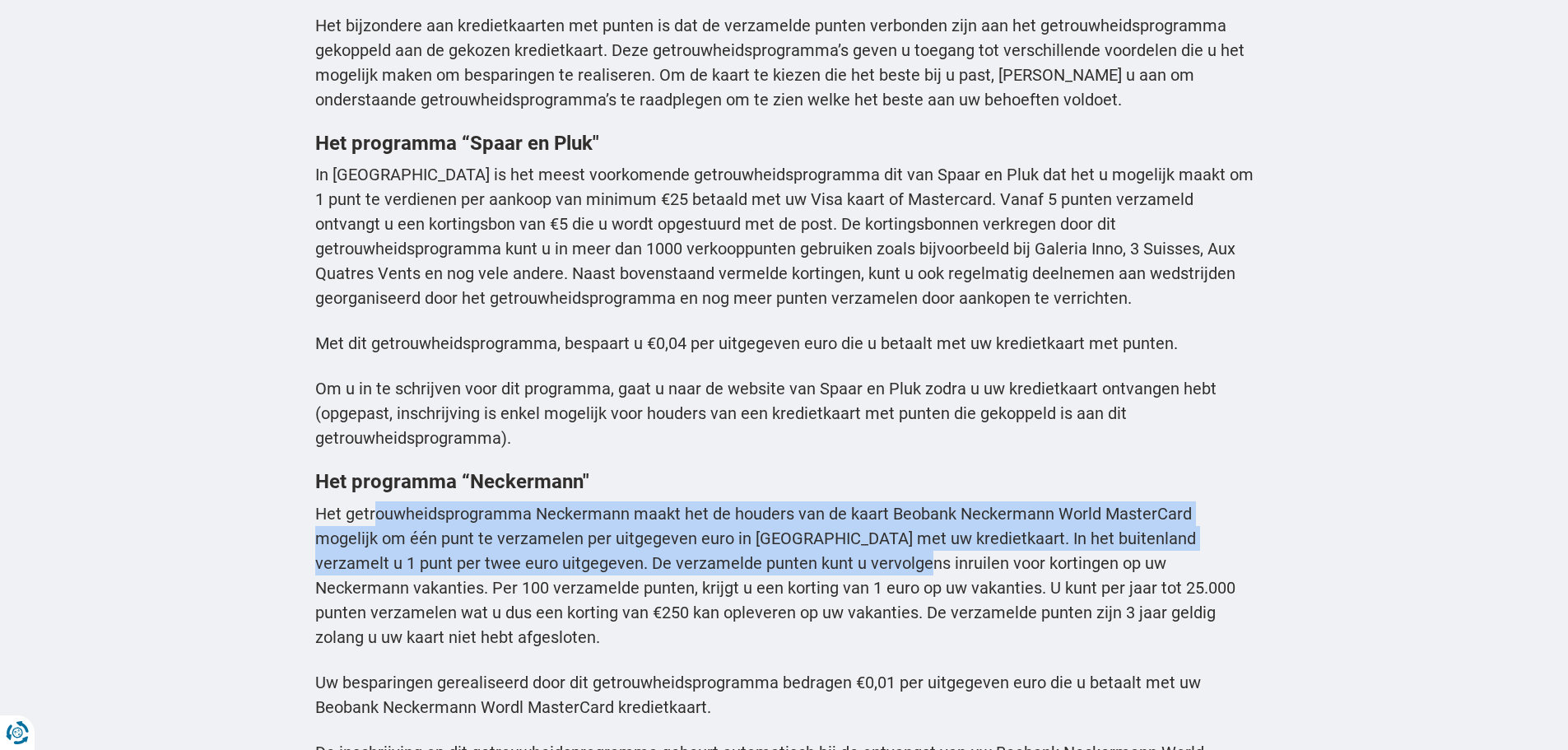
drag, startPoint x: 371, startPoint y: 447, endPoint x: 750, endPoint y: 506, distance: 383.6
click at [751, 506] on p "Het getrouwheidsprogramma Neckermann maakt het de houders van de kaart Beobank …" at bounding box center [784, 575] width 938 height 148
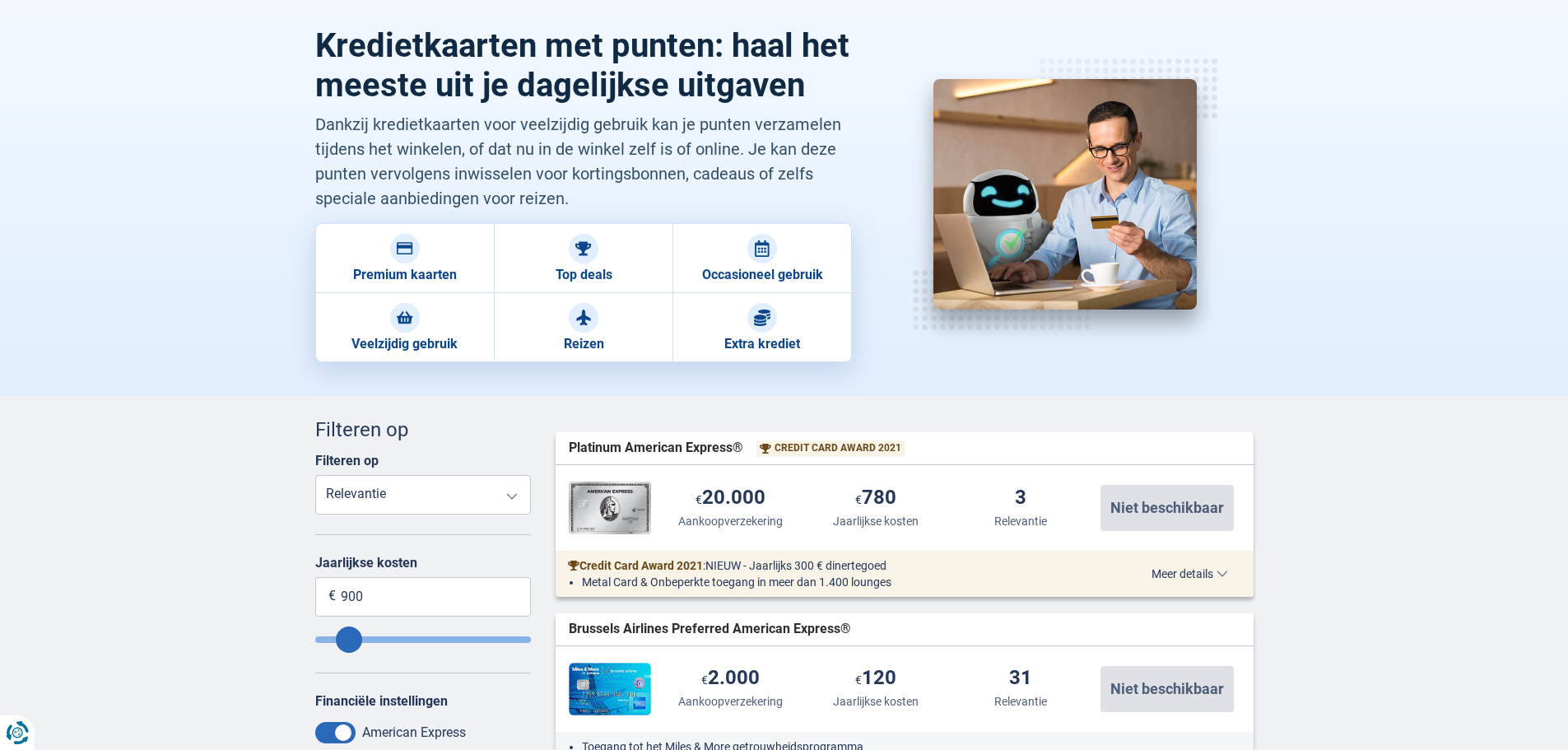
scroll to position [0, 0]
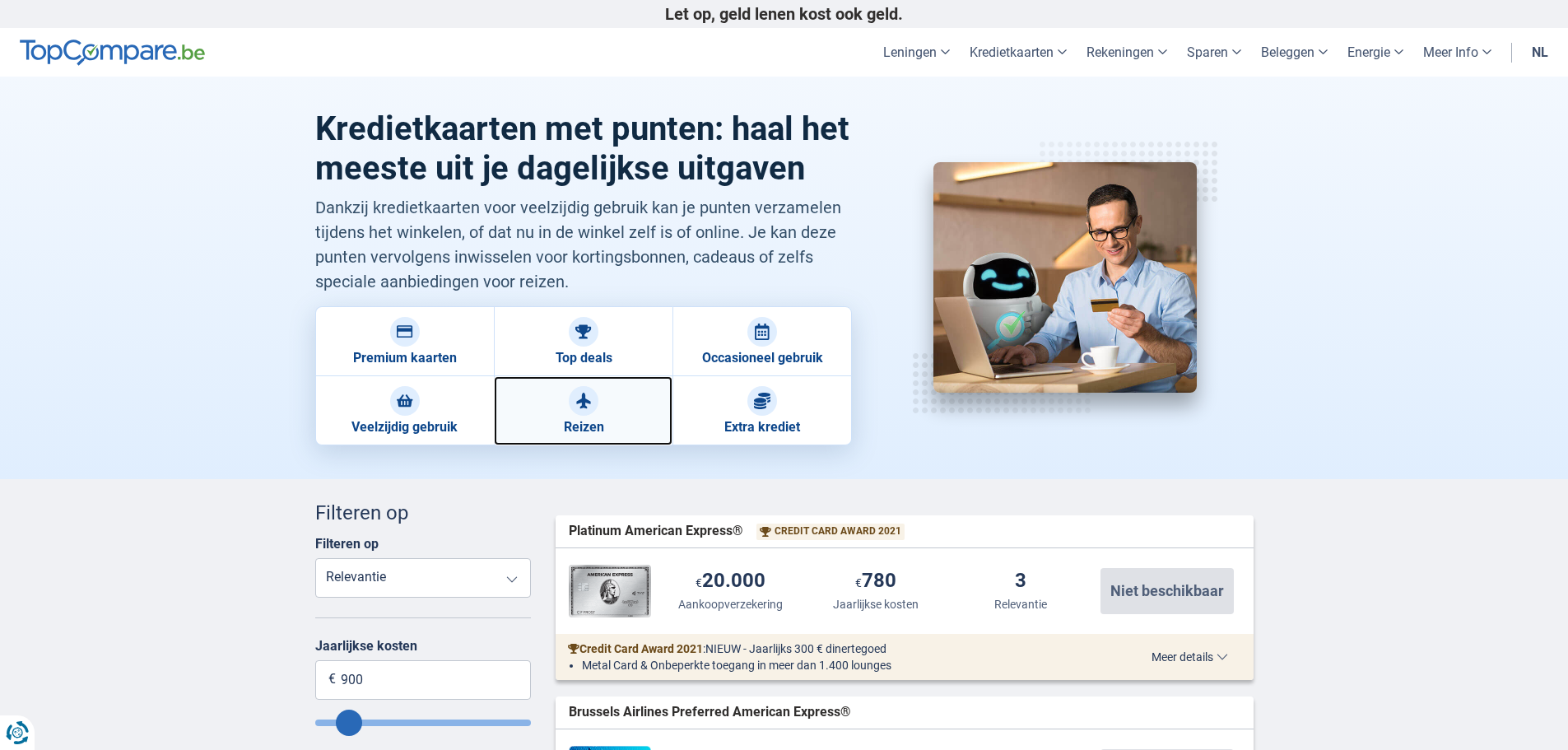
click at [576, 409] on img at bounding box center [584, 401] width 17 height 17
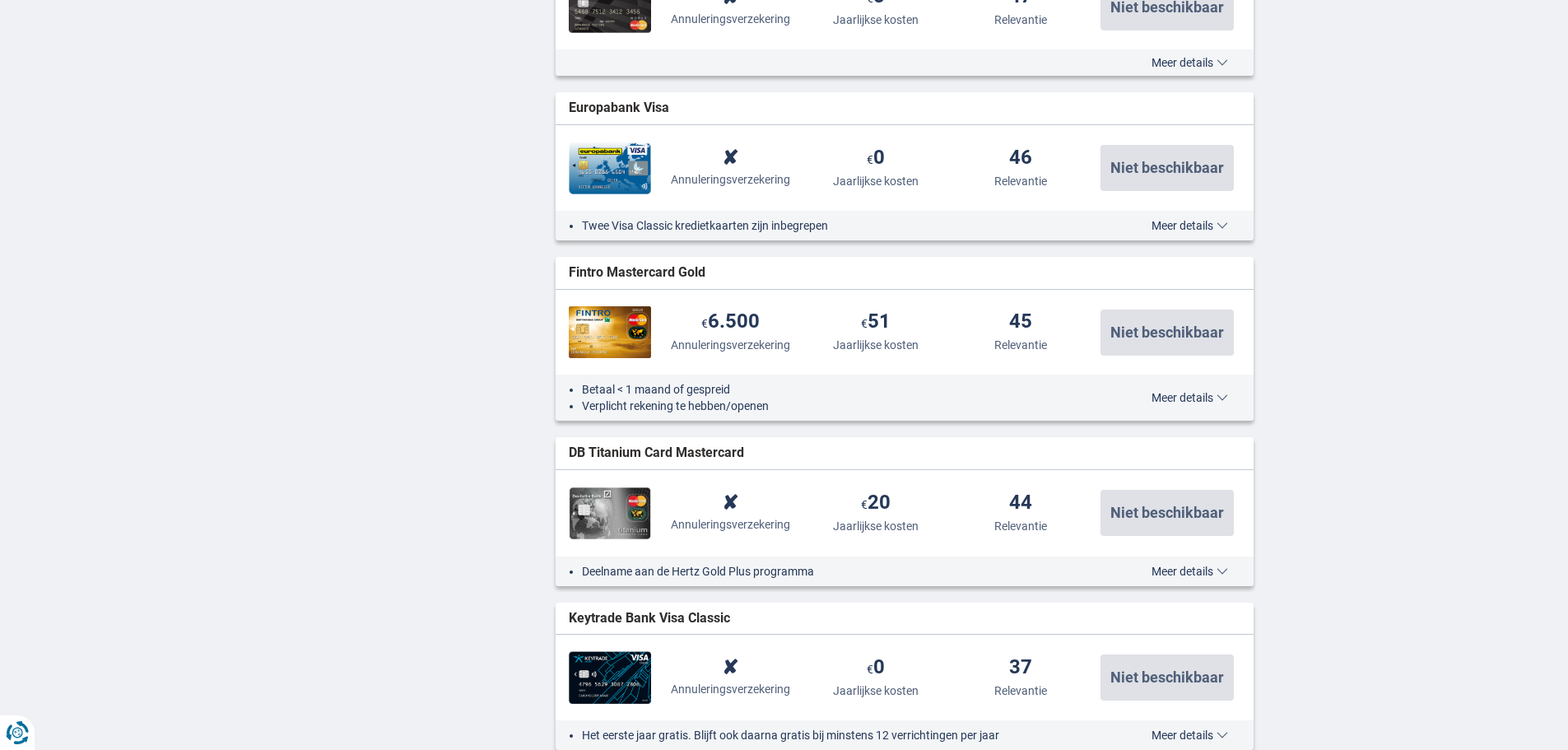
scroll to position [2059, 0]
